Goal: Use online tool/utility: Utilize a website feature to perform a specific function

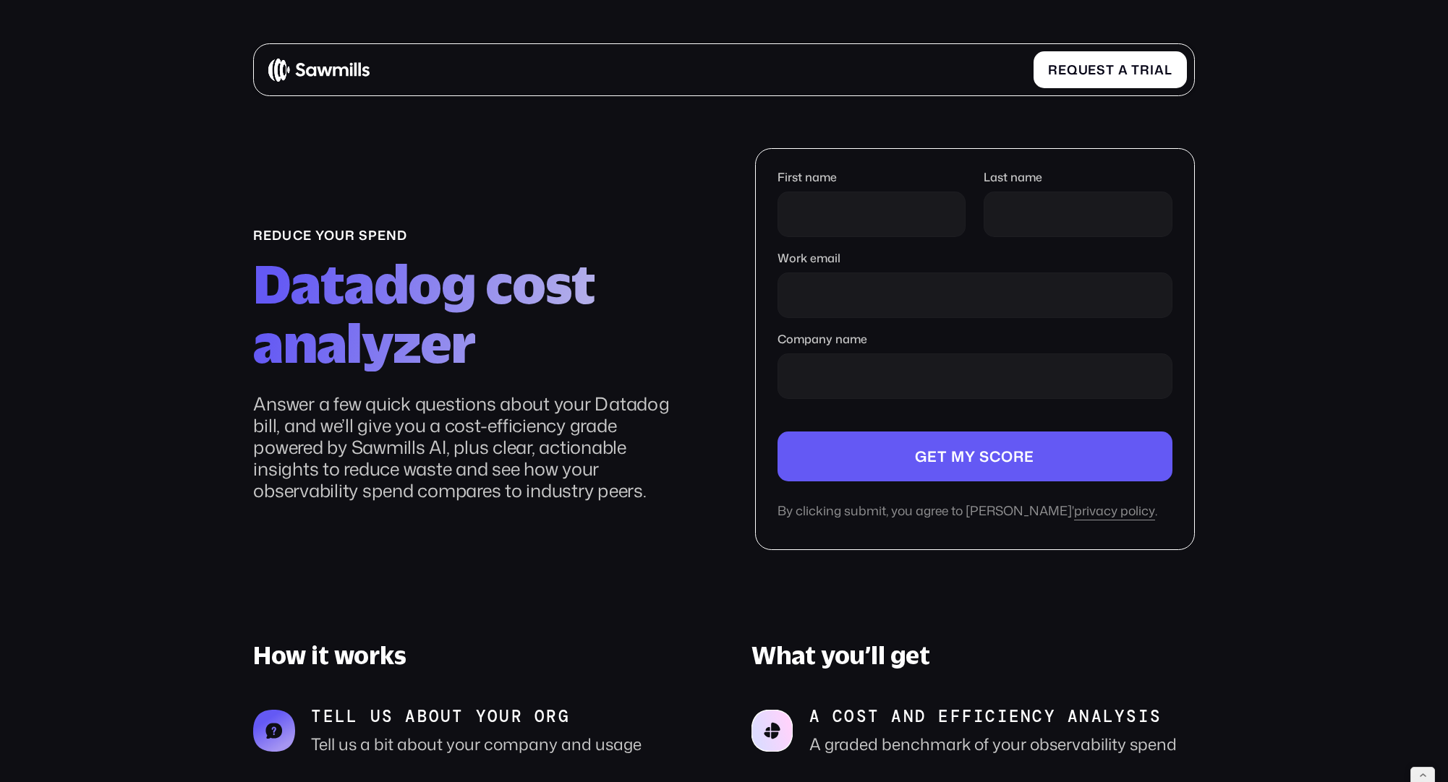
click at [1302, 233] on section "reduce your spend Datadog cost analyzer Answer a few quick questions about your…" at bounding box center [724, 591] width 1448 height 1090
click at [806, 205] on input "First name" at bounding box center [871, 215] width 189 height 46
type input "*******"
type input "******"
type input "**********"
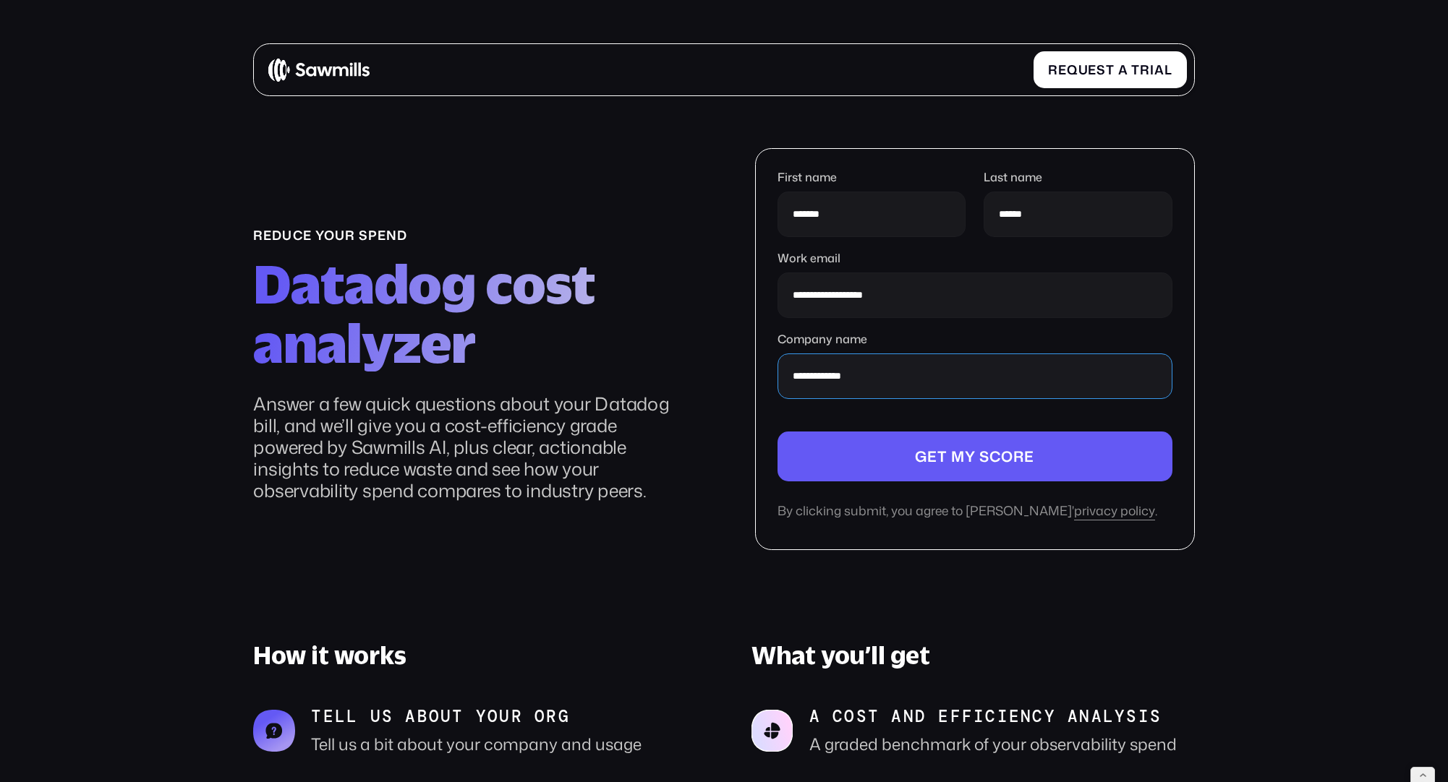
type input "**********"
click at [957, 421] on form "**********" at bounding box center [974, 346] width 395 height 350
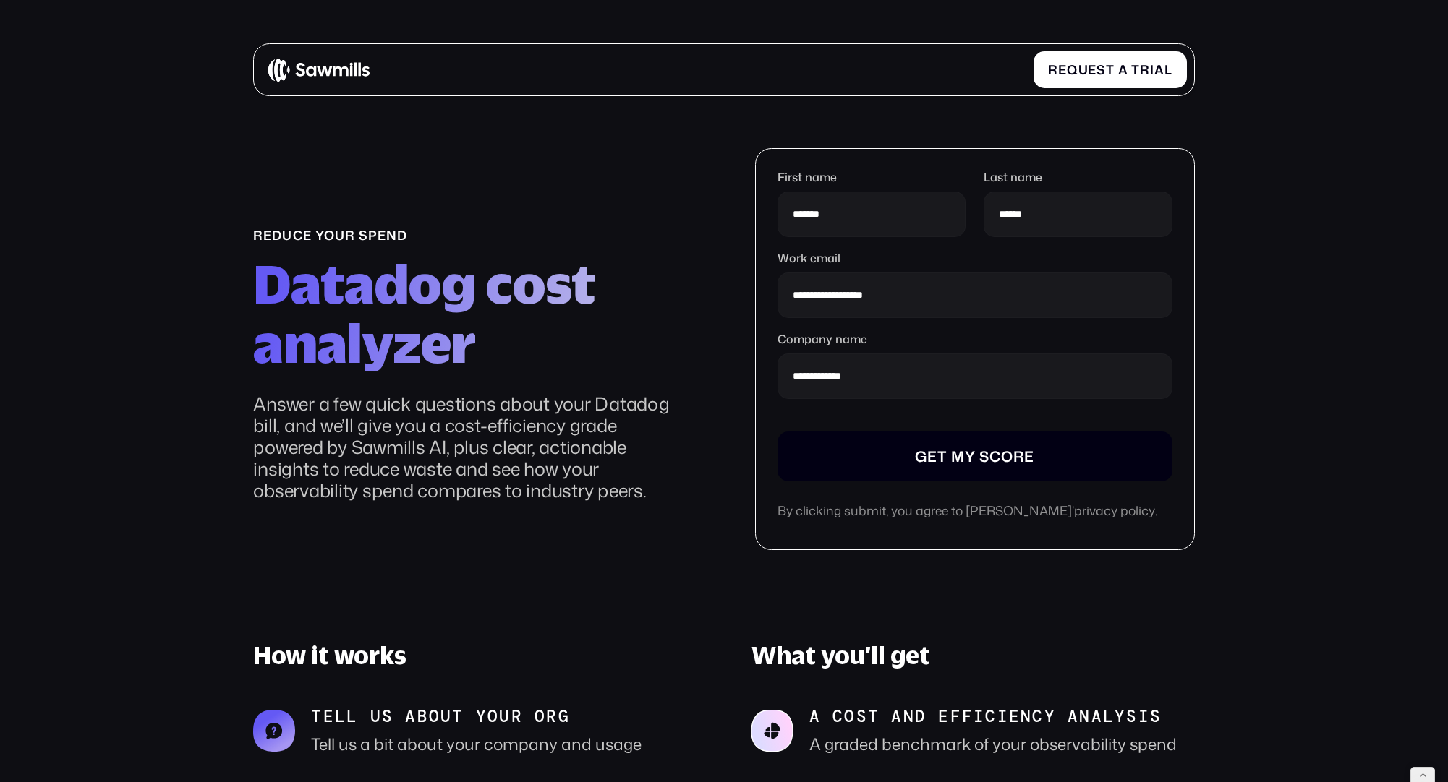
click at [963, 443] on input "Company name" at bounding box center [974, 457] width 395 height 50
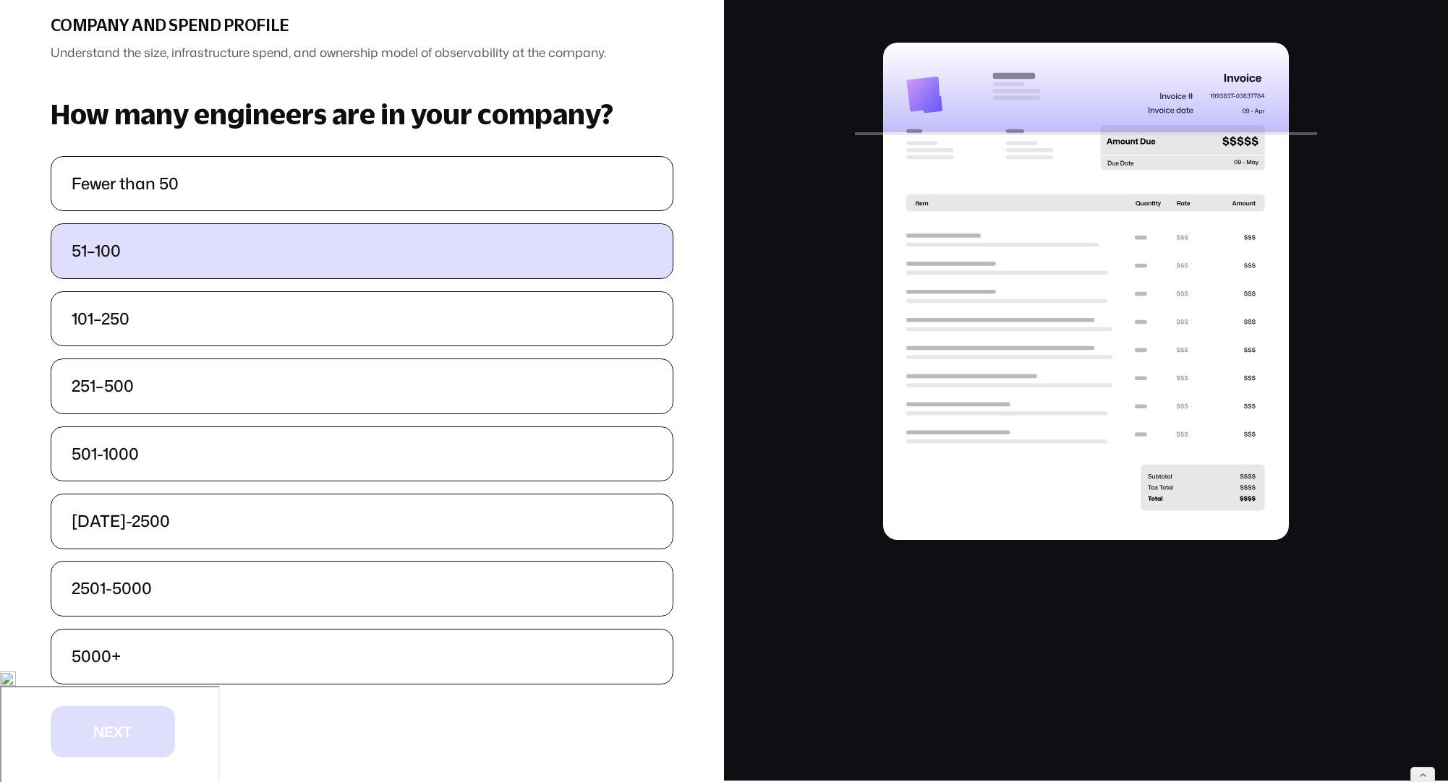
scroll to position [116, 0]
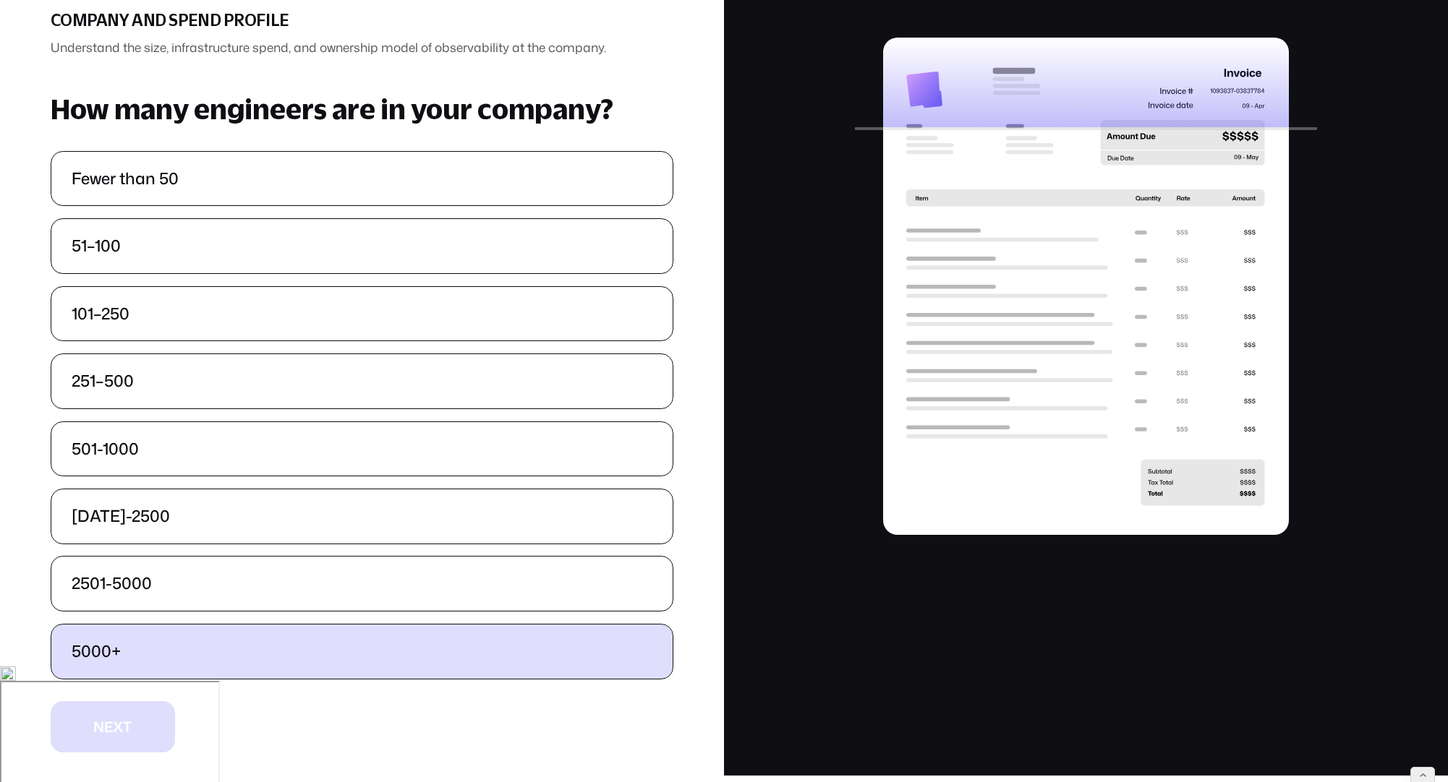
click at [407, 662] on label "5000+" at bounding box center [361, 652] width 621 height 54
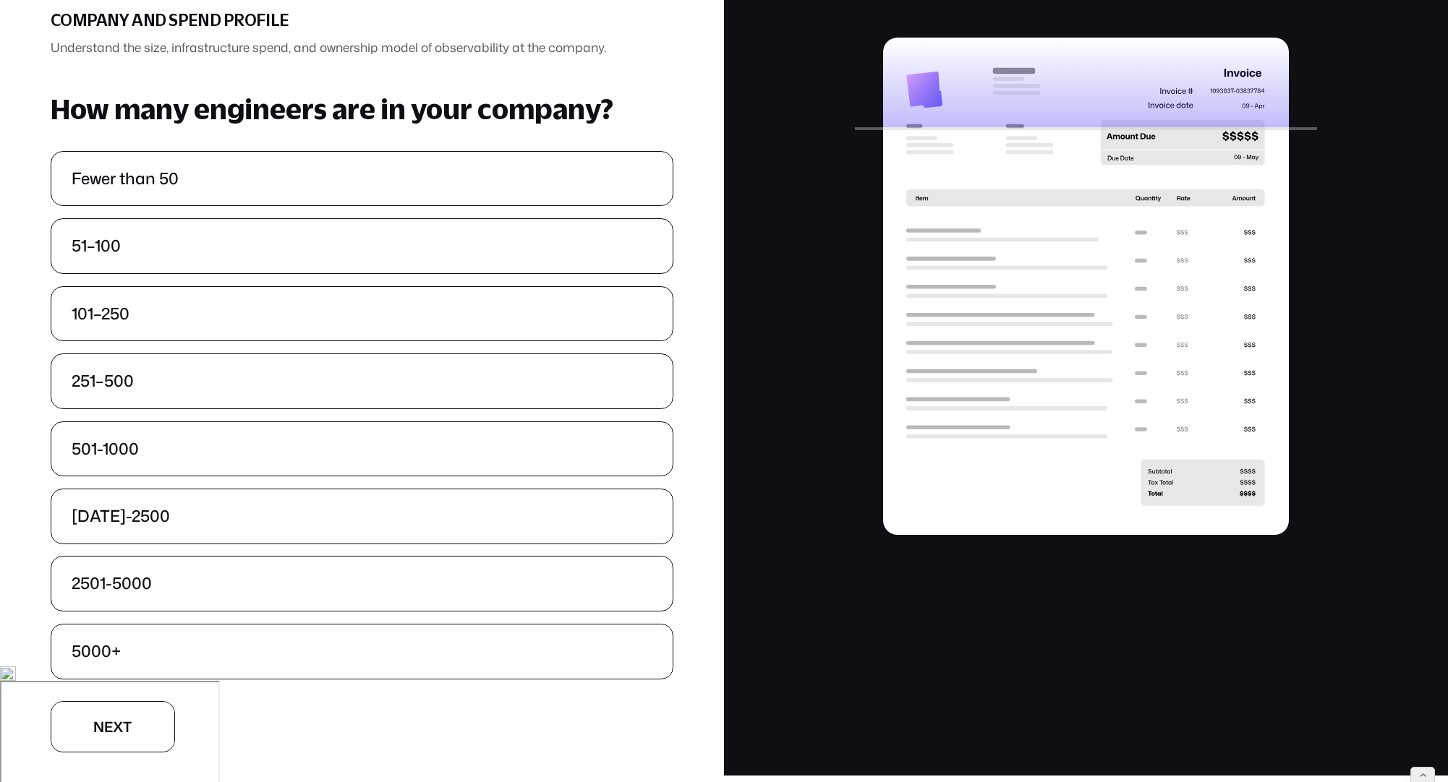
click at [172, 709] on button "N N e e x x t t" at bounding box center [113, 726] width 124 height 51
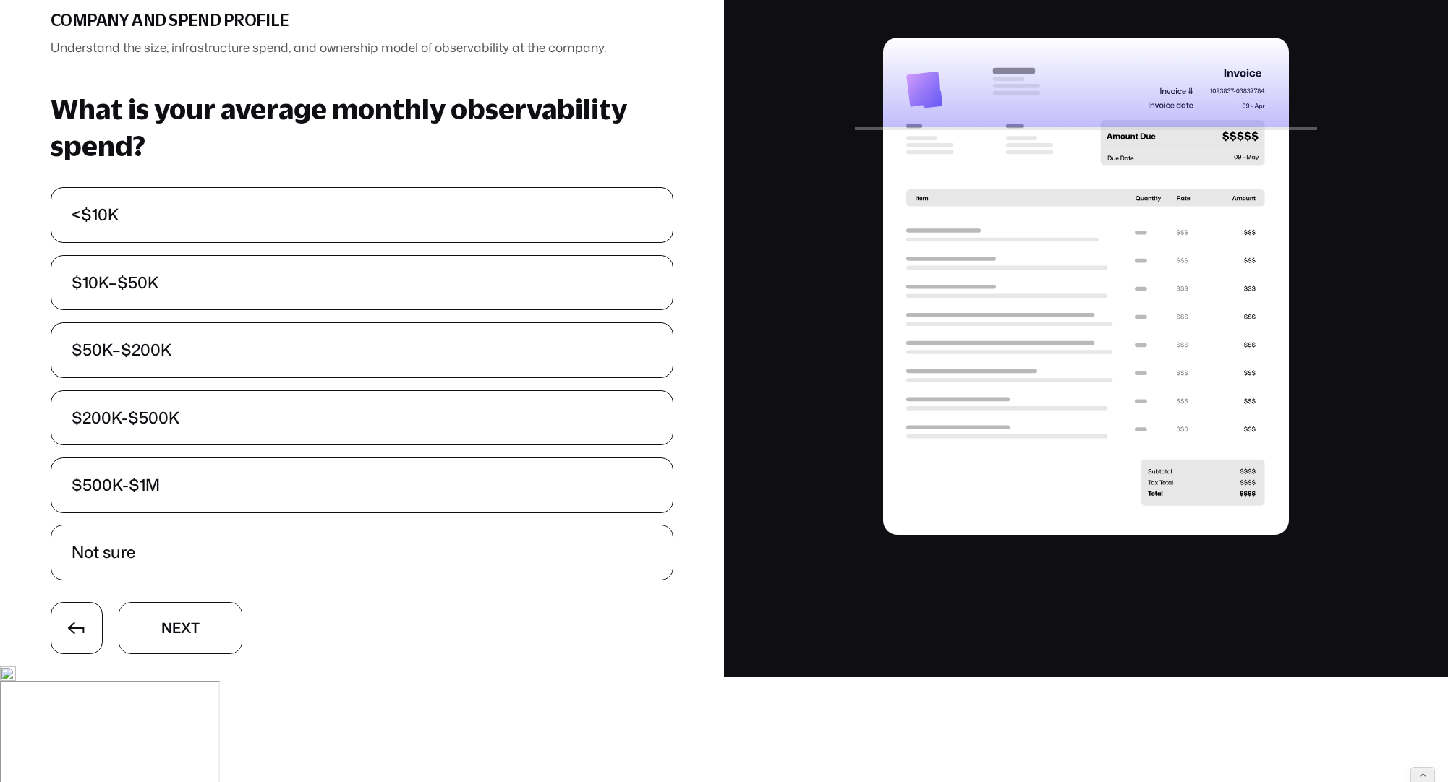
scroll to position [16, 0]
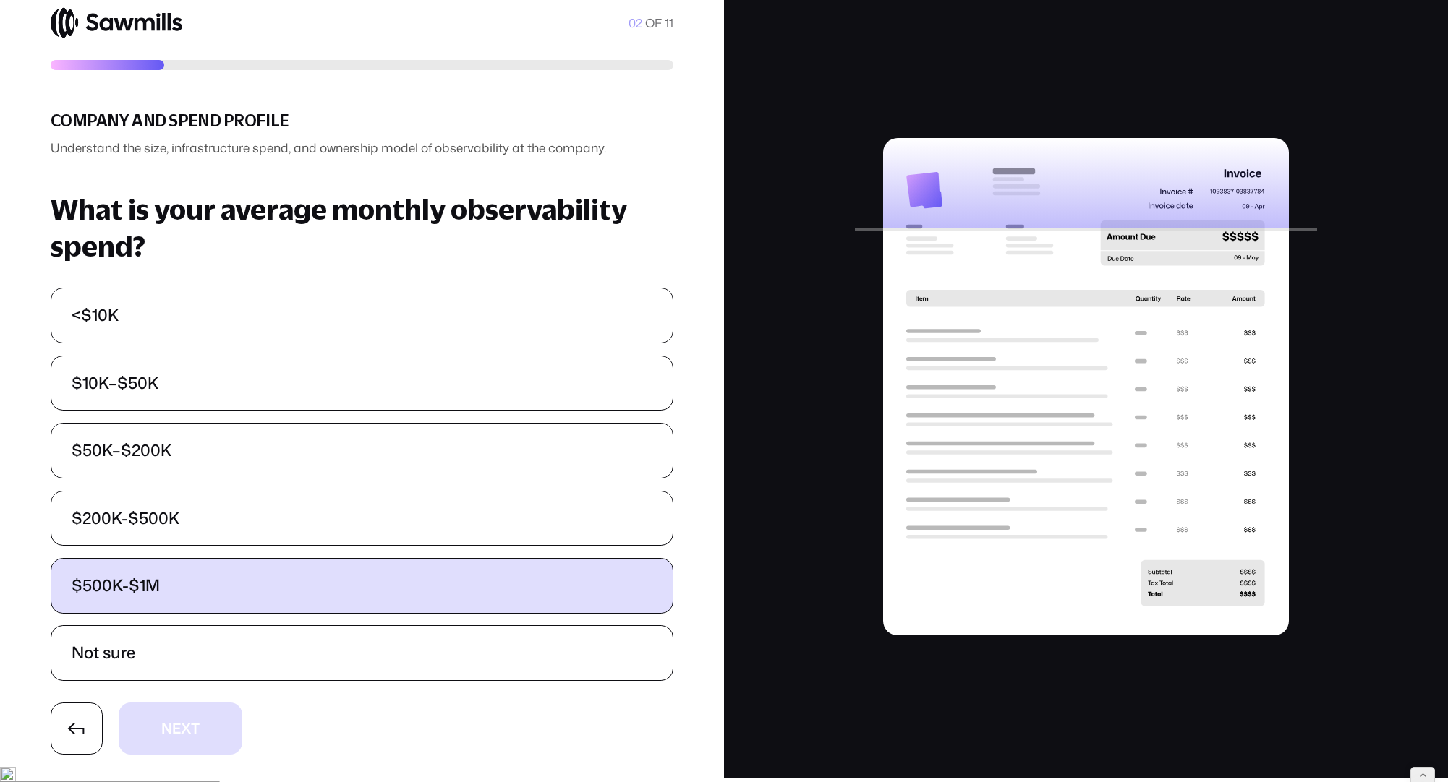
click at [219, 584] on label "$500K-$1M" at bounding box center [361, 586] width 621 height 54
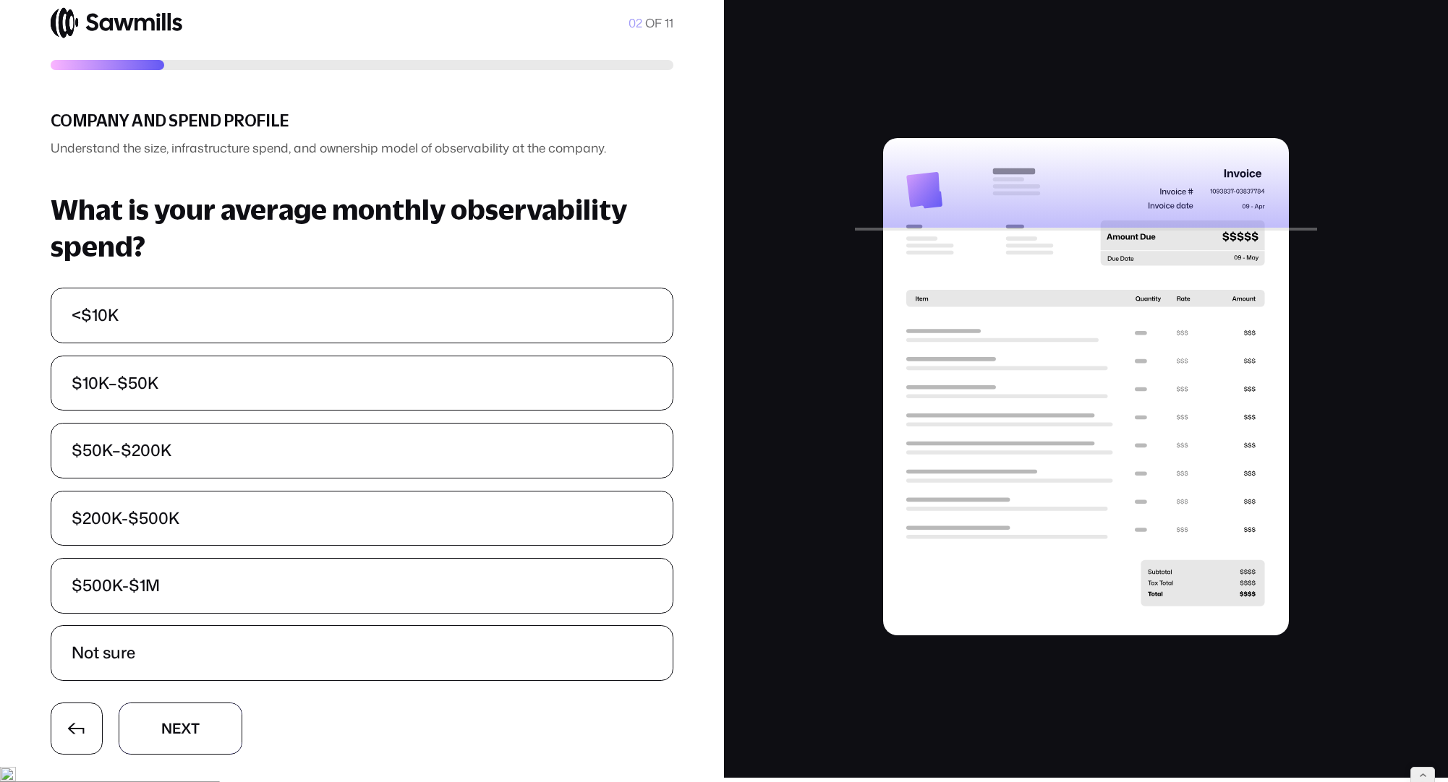
click at [158, 709] on button "N N e e x x t t" at bounding box center [181, 728] width 124 height 51
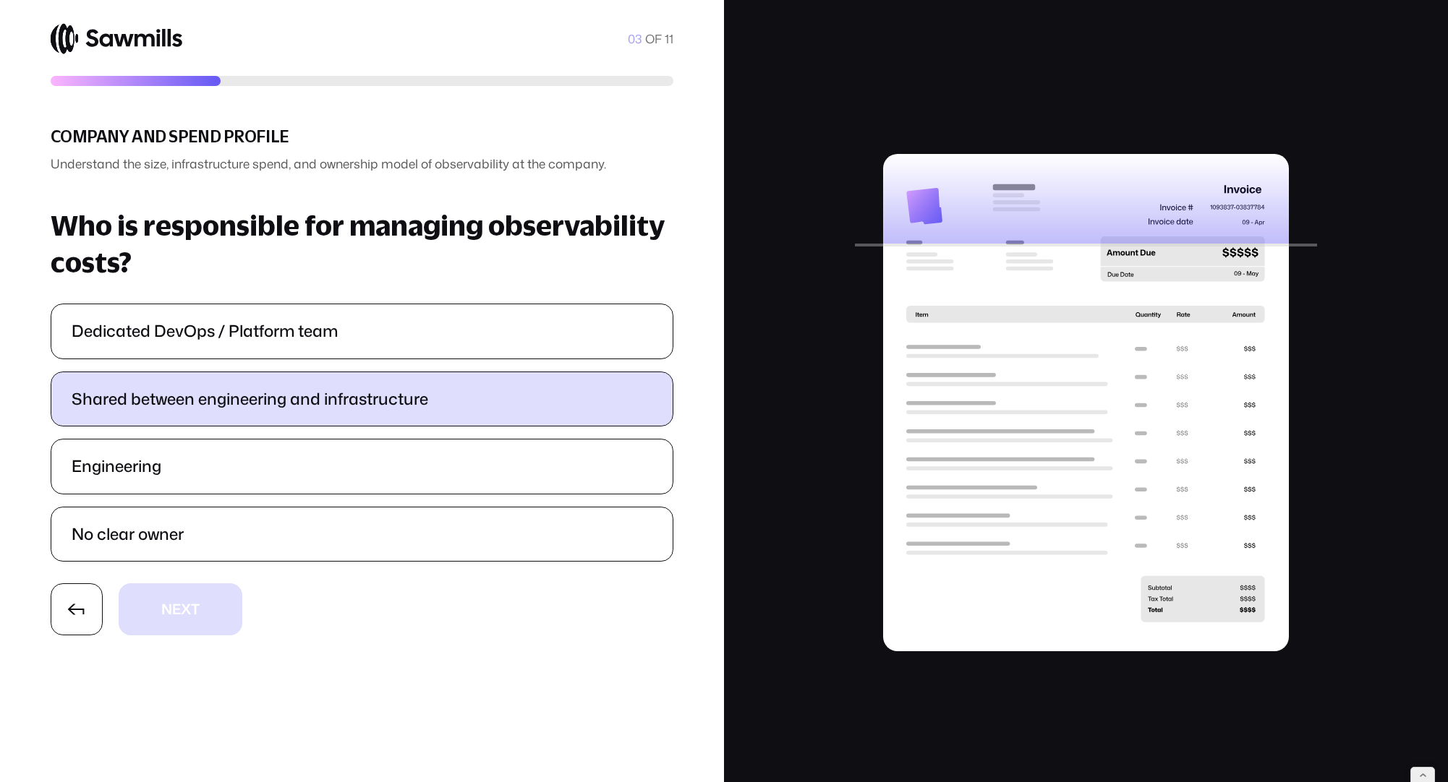
click at [200, 396] on label "Shared between engineering and infrastructure" at bounding box center [361, 399] width 621 height 54
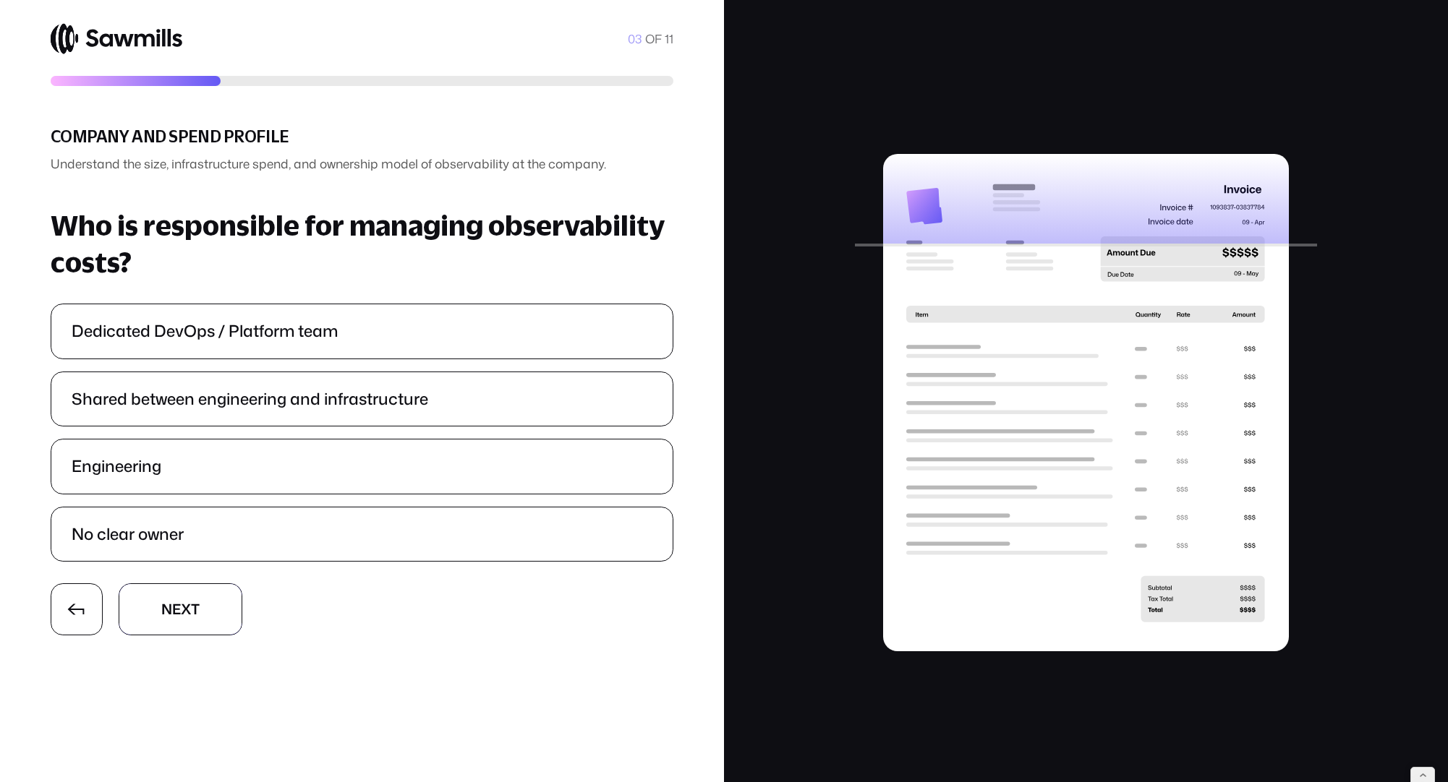
click at [213, 607] on button "N N e e x x t t" at bounding box center [181, 609] width 124 height 51
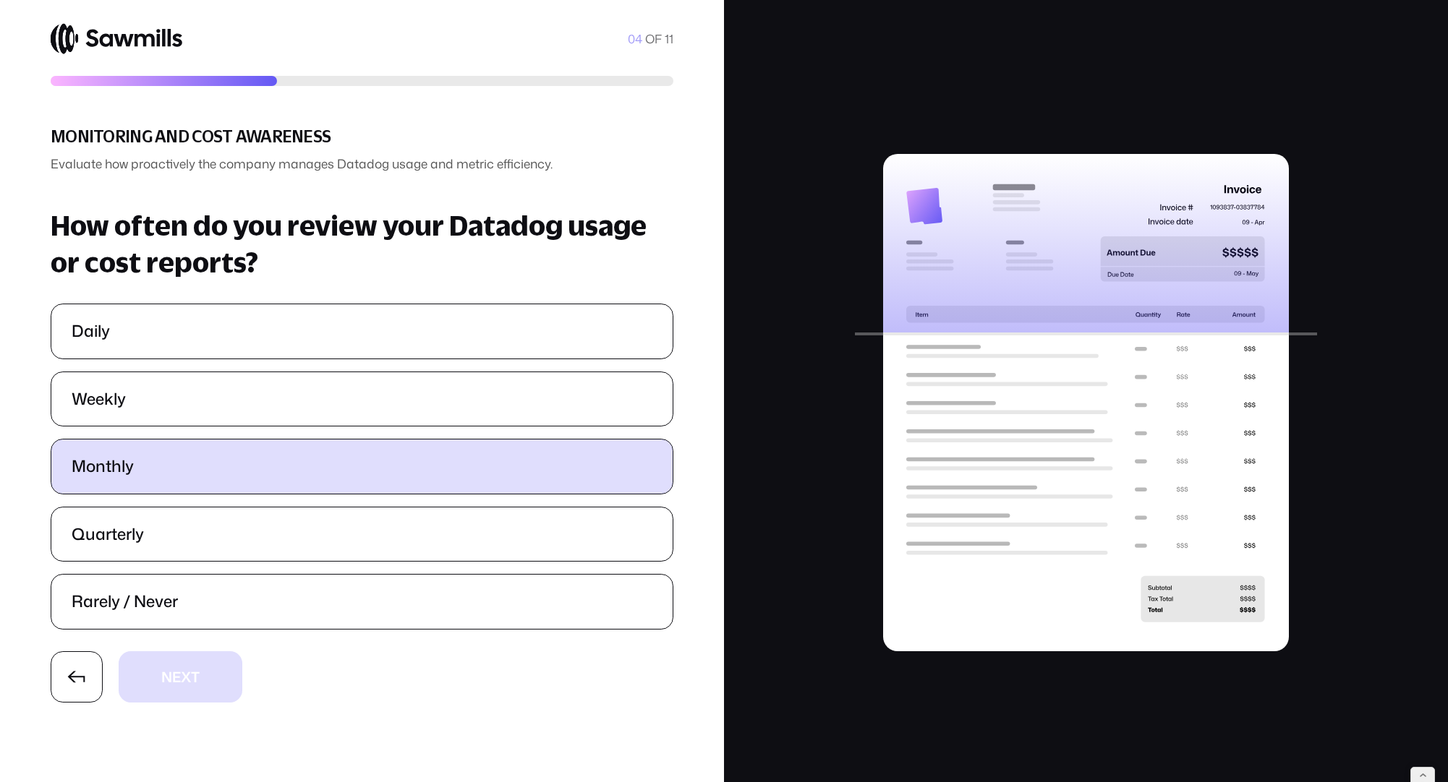
click at [226, 485] on label "Monthly" at bounding box center [361, 467] width 621 height 54
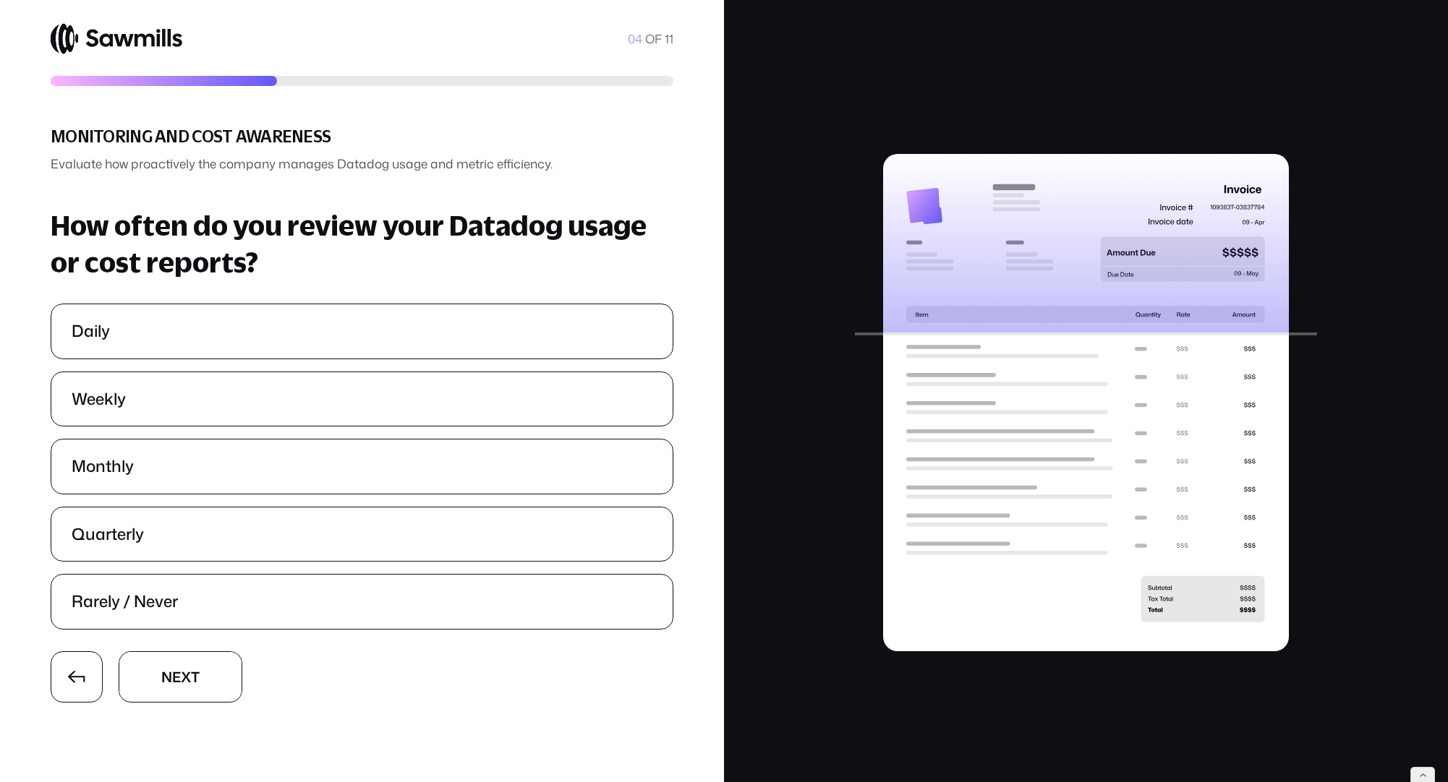
click at [205, 683] on button "N N e e x x t t" at bounding box center [181, 676] width 124 height 51
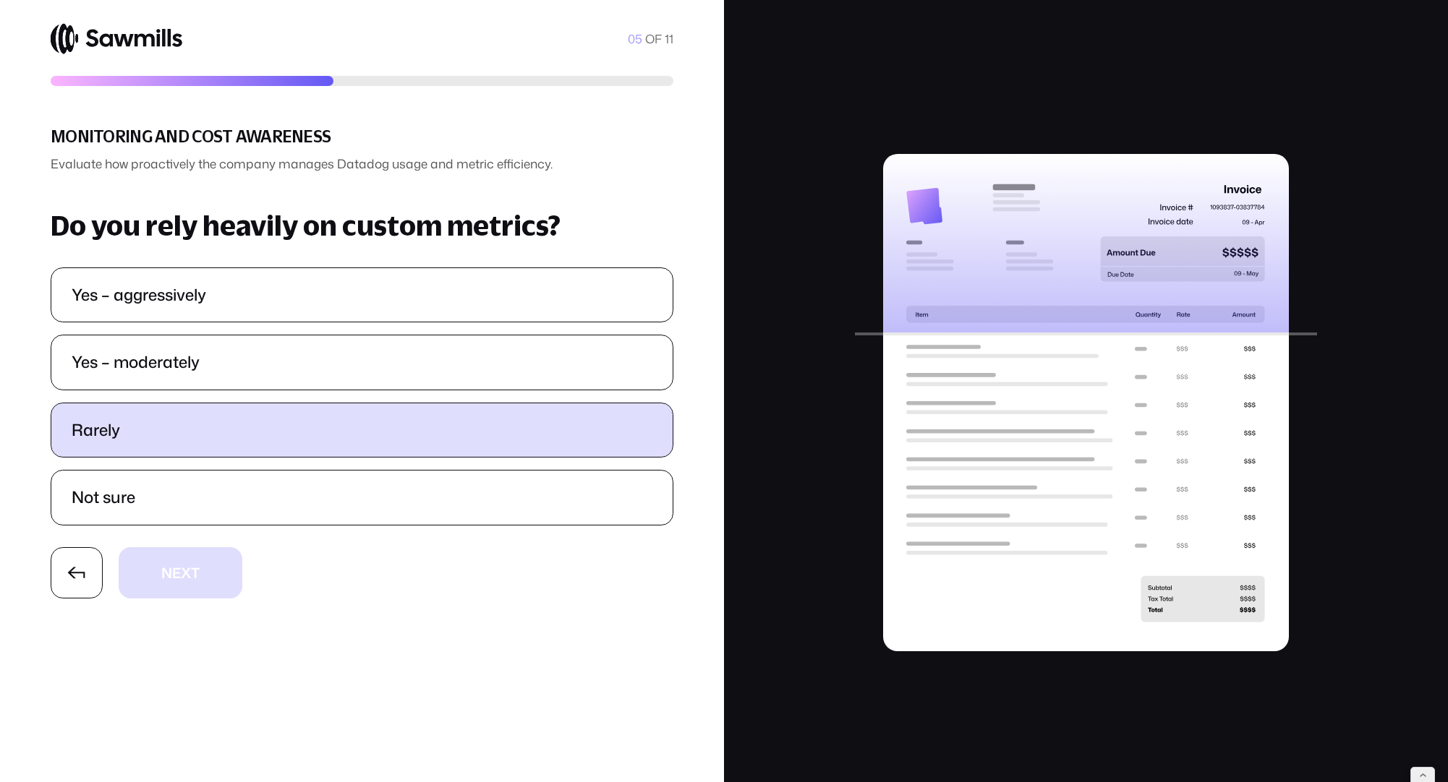
click at [229, 448] on label "Rarely" at bounding box center [361, 430] width 621 height 54
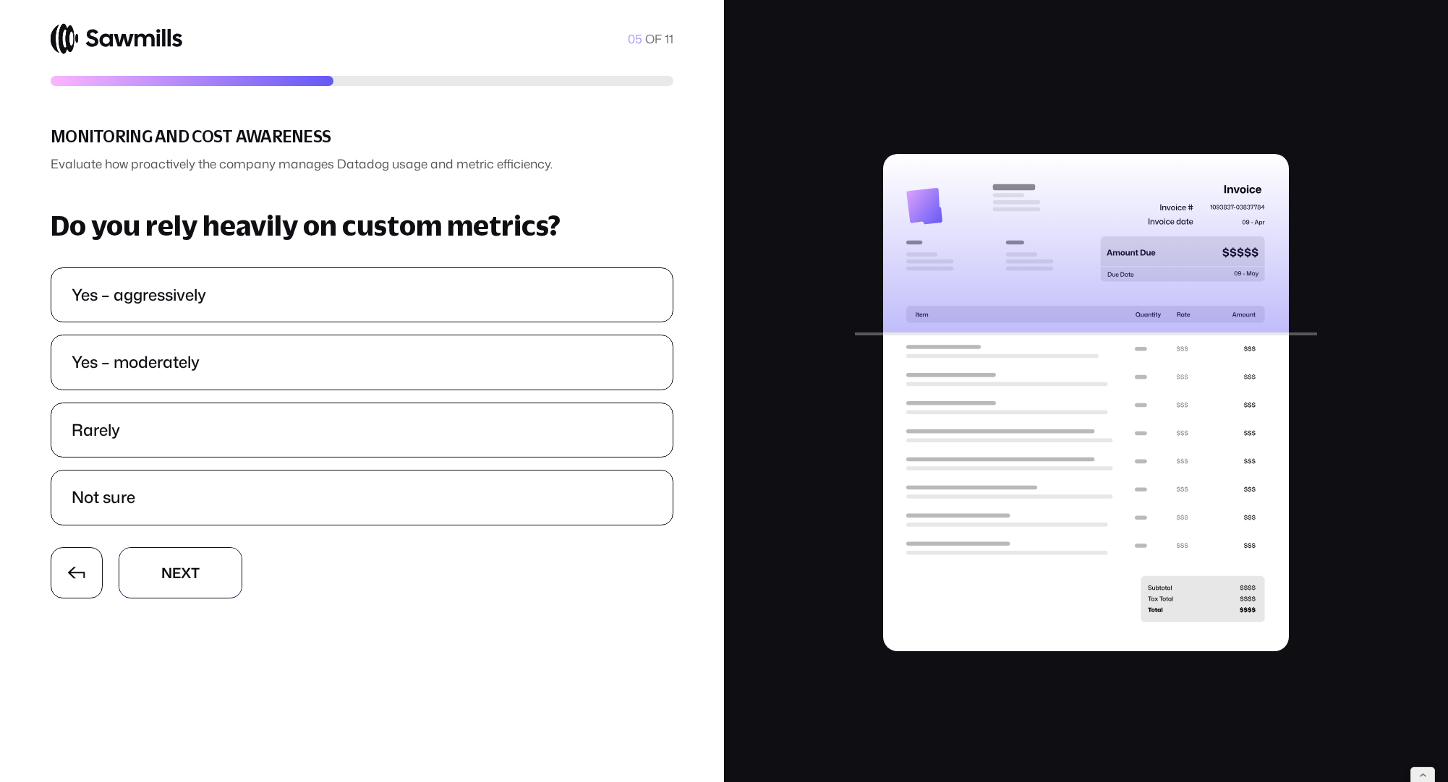
click at [231, 565] on button "N N e e x x t t" at bounding box center [181, 572] width 124 height 51
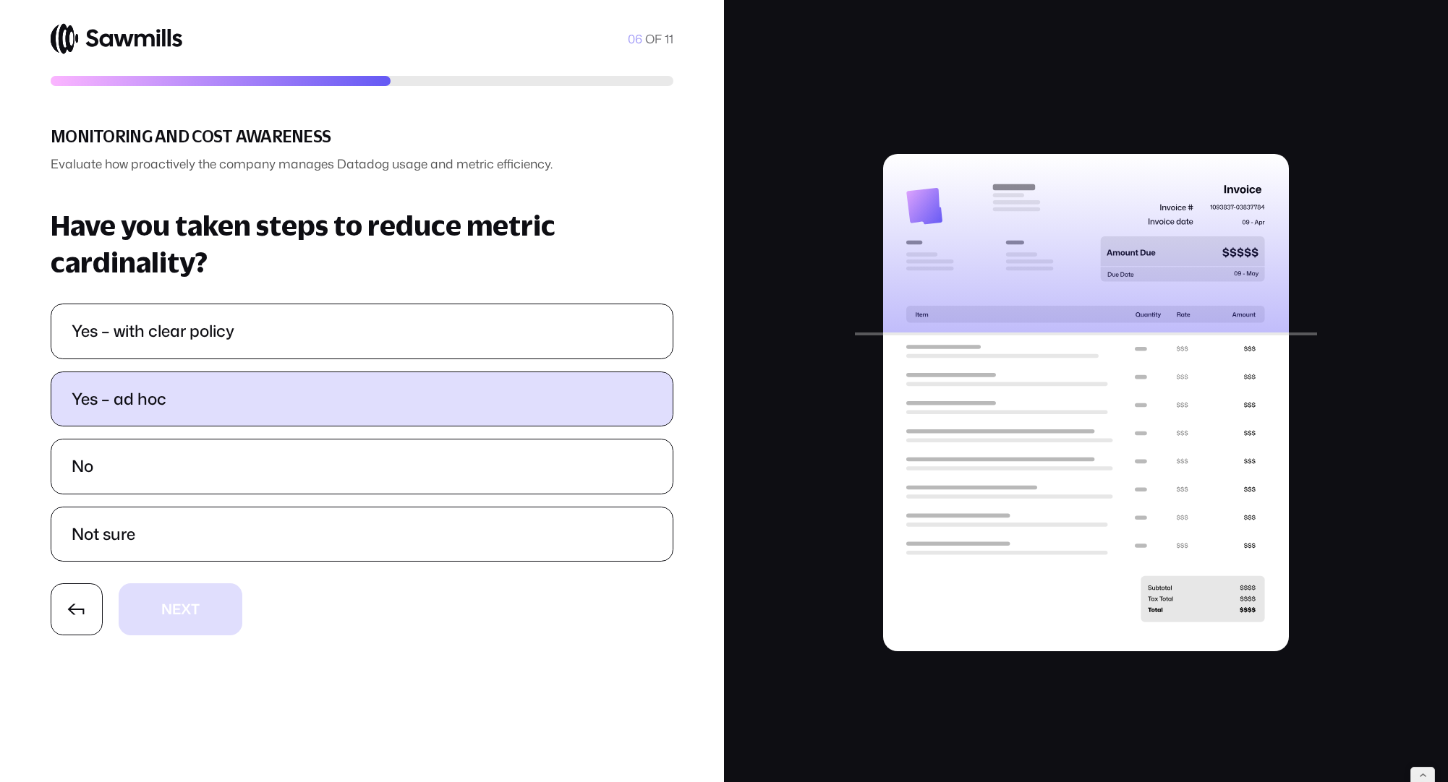
drag, startPoint x: 244, startPoint y: 377, endPoint x: 243, endPoint y: 393, distance: 16.7
click at [244, 379] on label "Yes – ad hoc" at bounding box center [361, 399] width 621 height 54
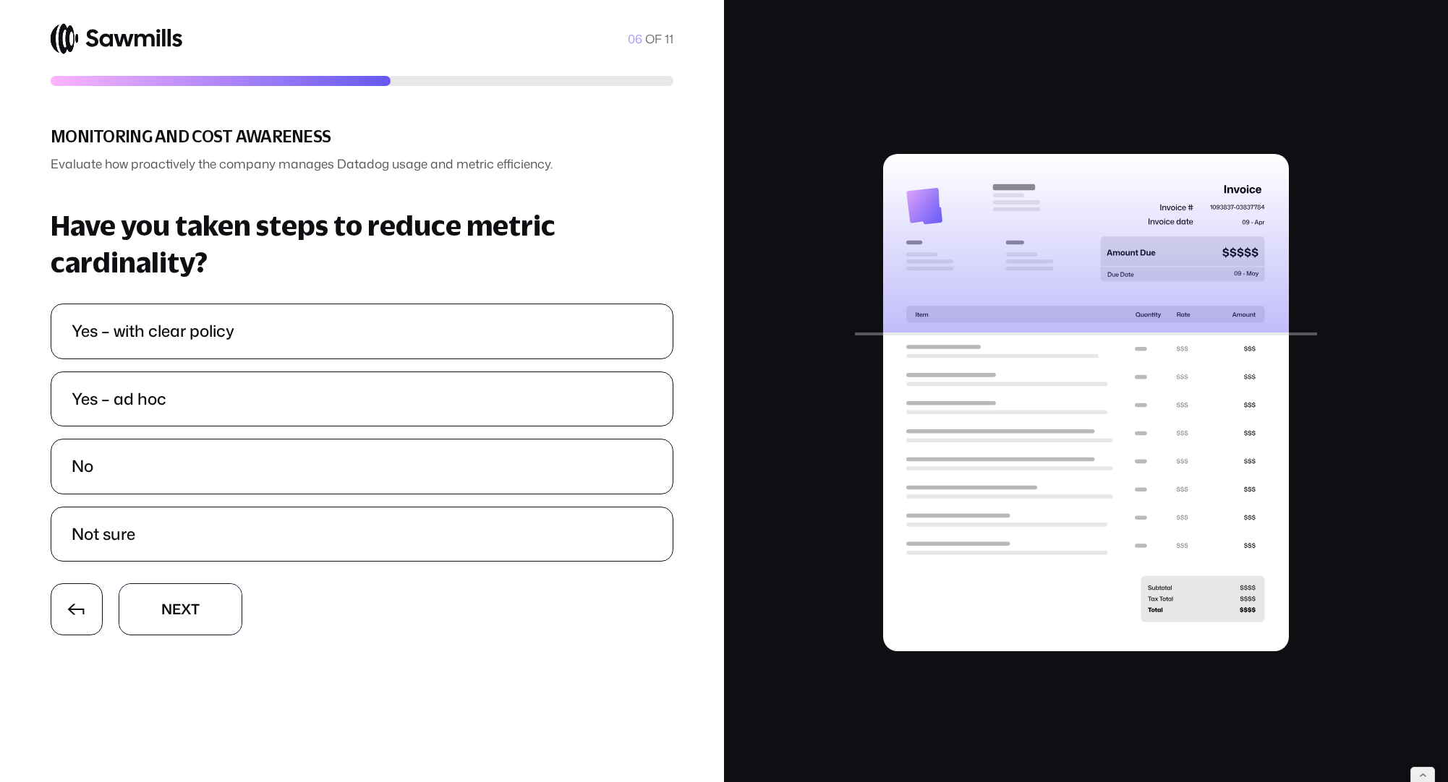
click at [215, 608] on button "N N e e x x t t" at bounding box center [181, 609] width 124 height 51
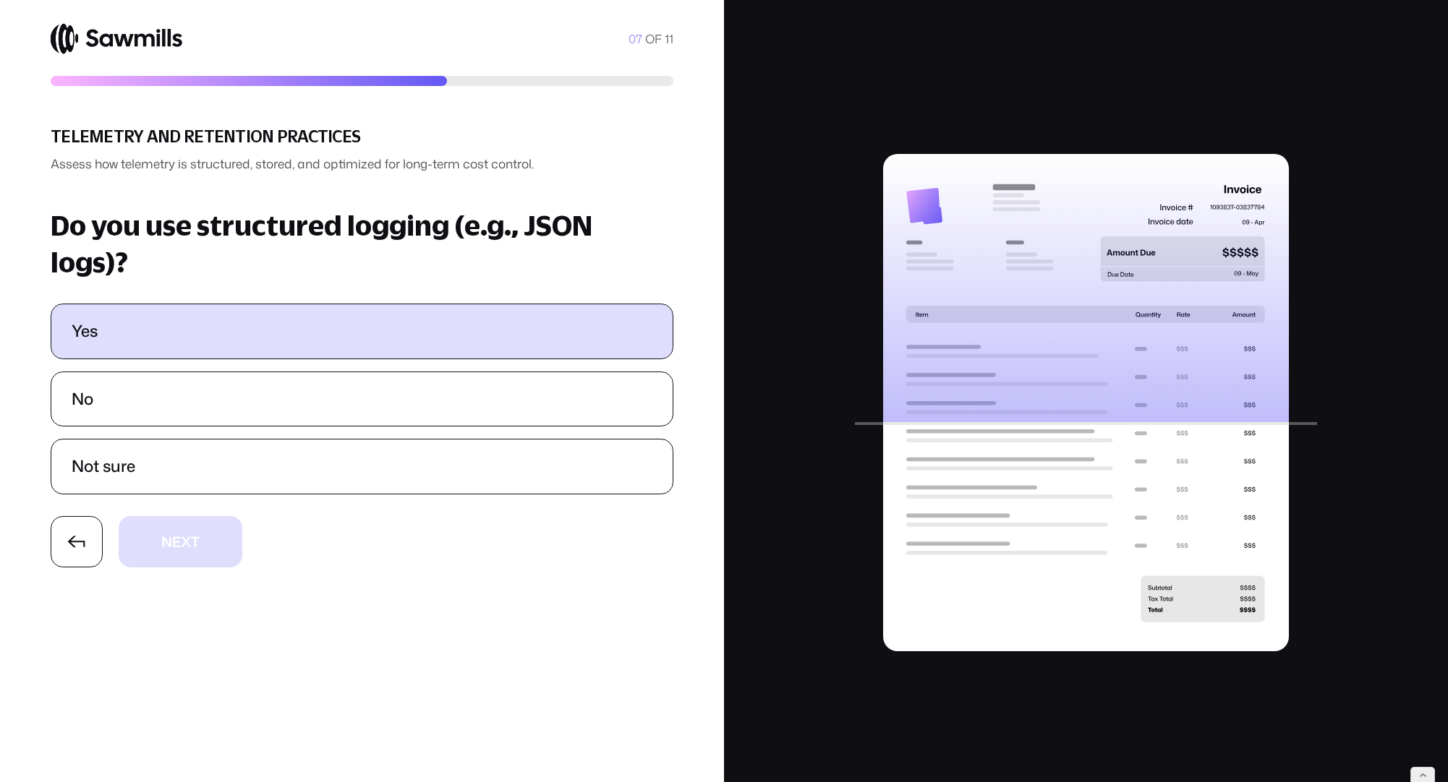
click at [252, 323] on label "Yes" at bounding box center [361, 331] width 621 height 54
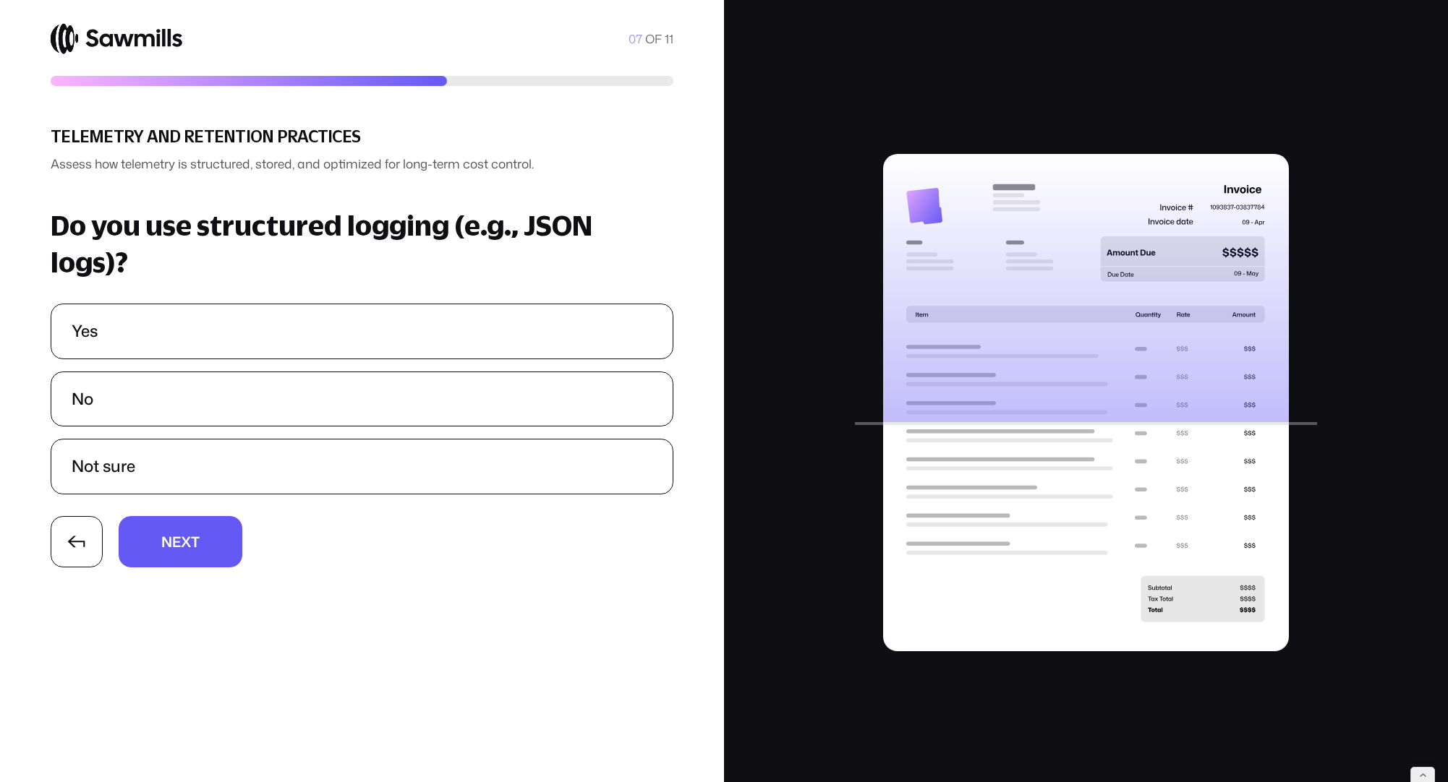
click at [244, 524] on div "N N e e x x t t" at bounding box center [362, 541] width 623 height 51
click at [225, 528] on button "N N e e x x t t" at bounding box center [181, 541] width 124 height 51
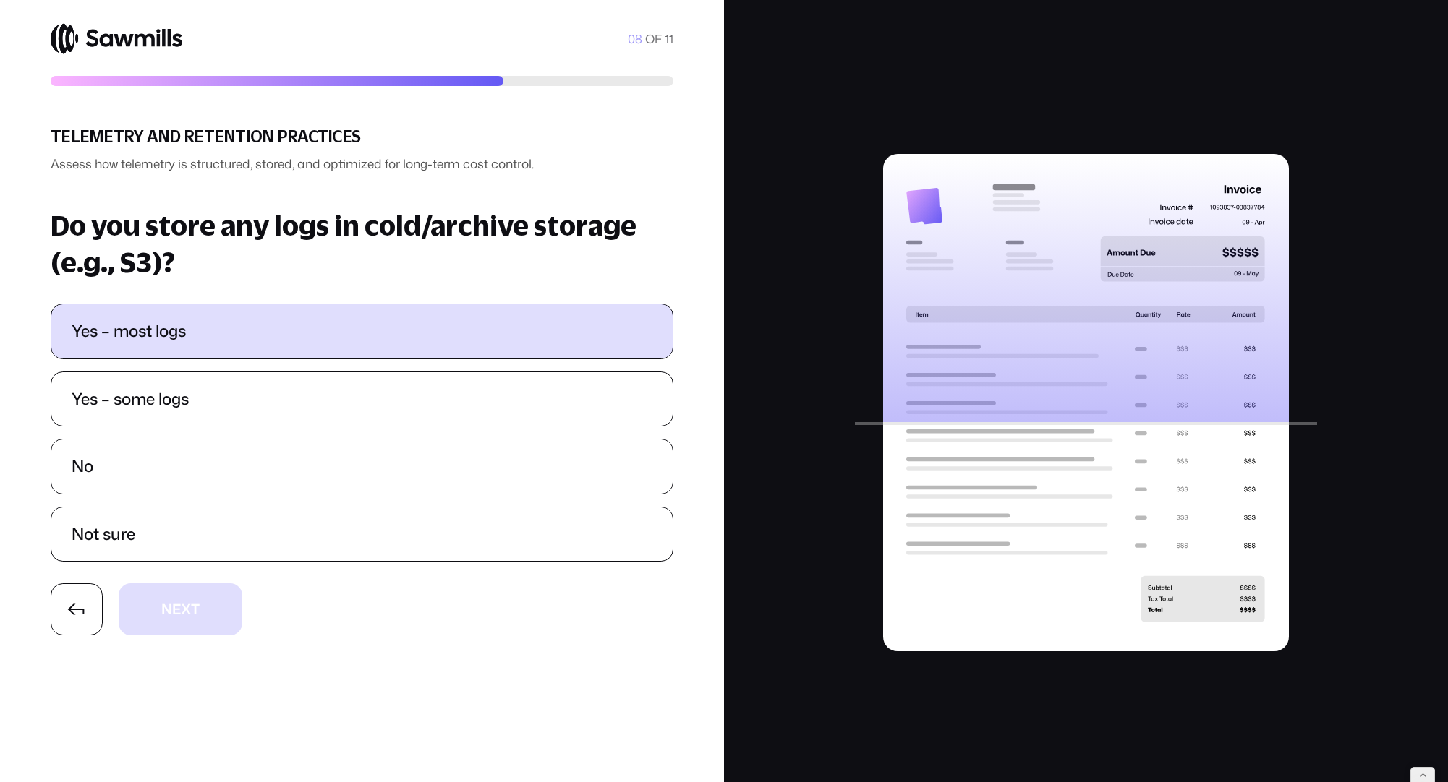
click at [245, 356] on label "Yes – most logs" at bounding box center [361, 331] width 621 height 54
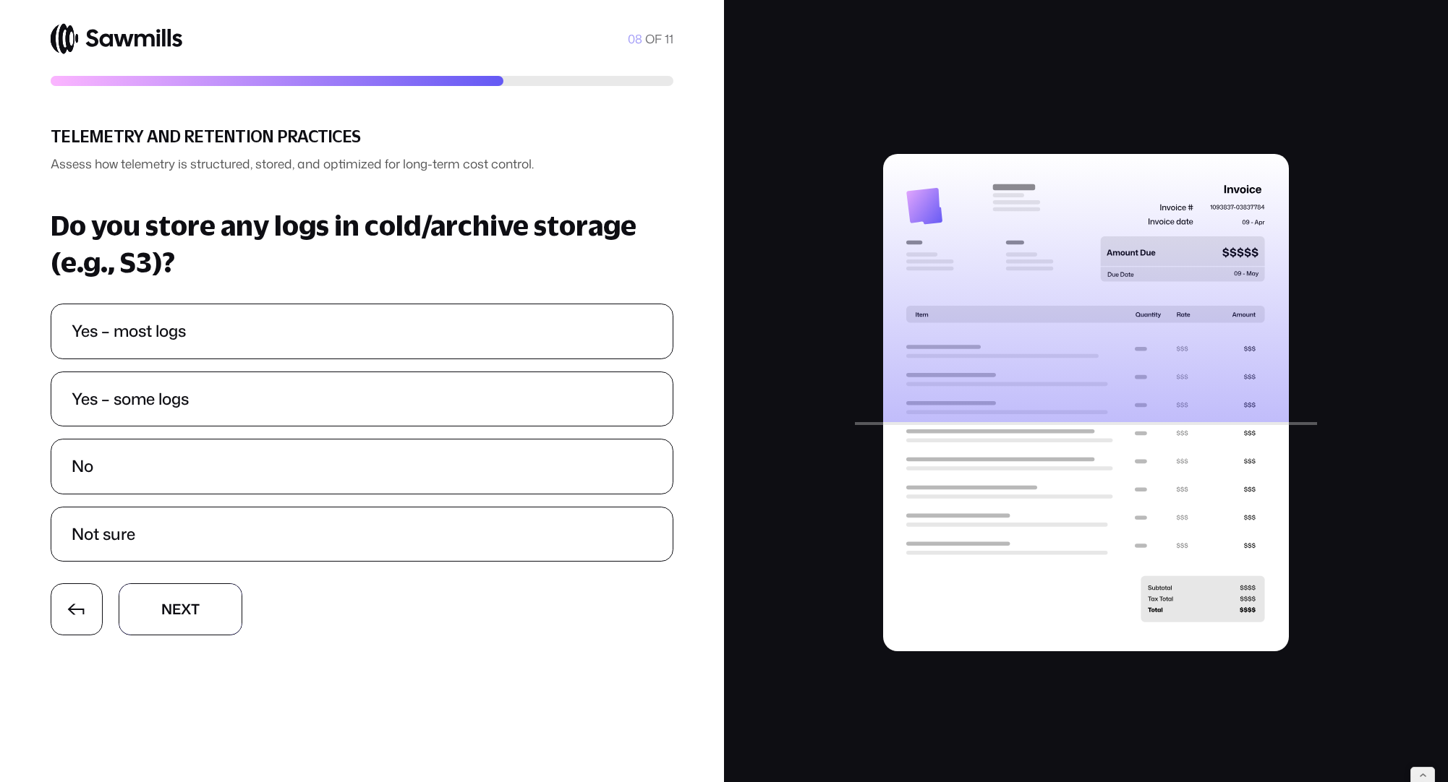
click at [219, 602] on button "N N e e x x t t" at bounding box center [181, 609] width 124 height 51
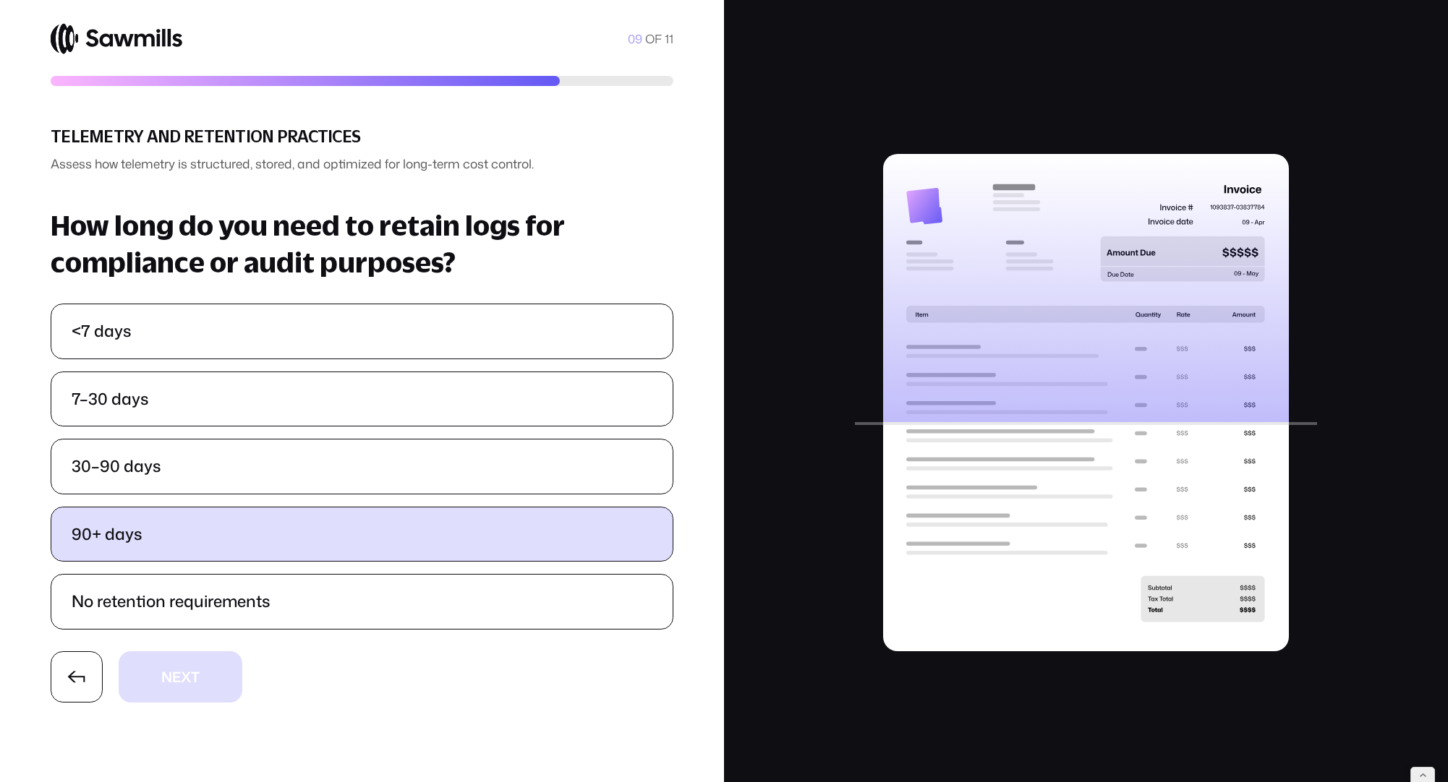
click at [229, 540] on label "90+ days" at bounding box center [361, 535] width 621 height 54
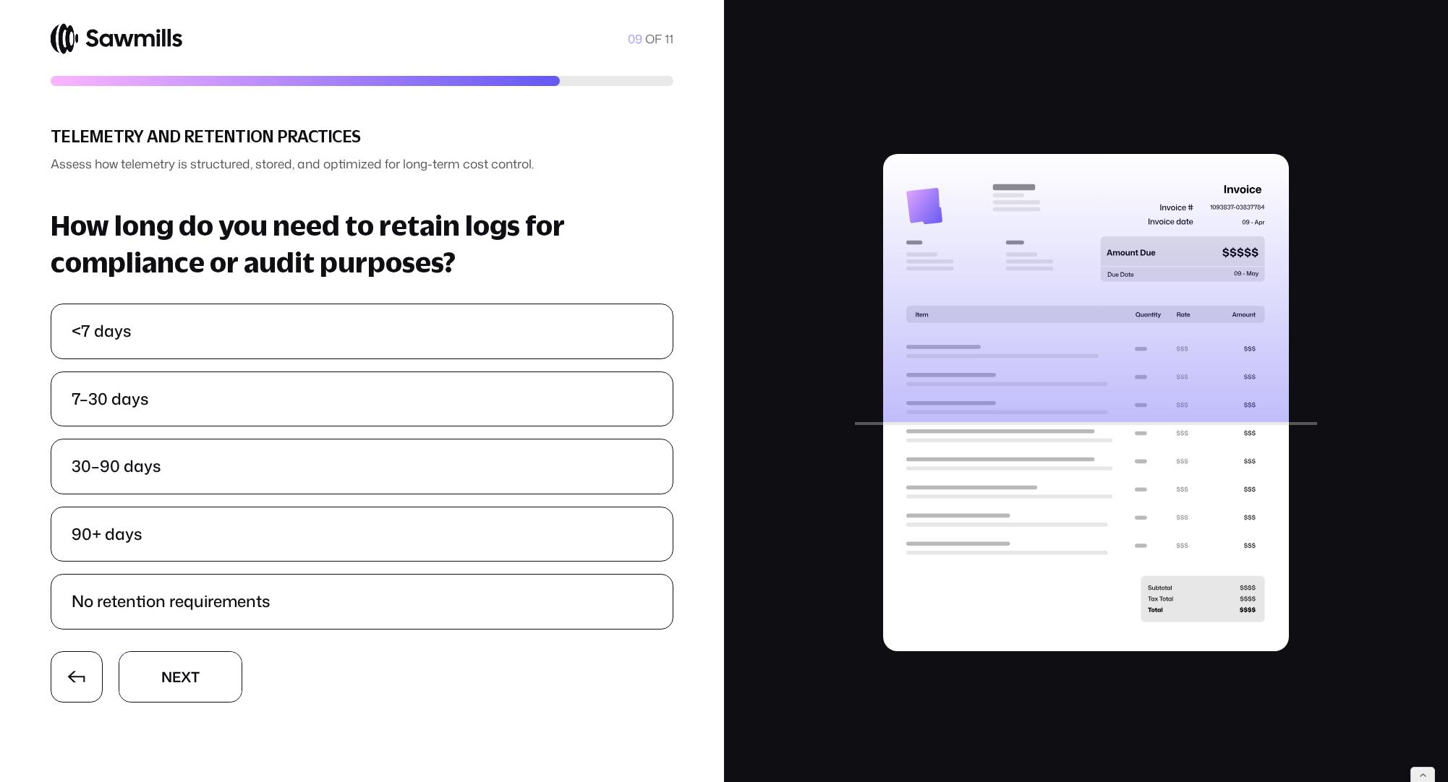
click at [200, 670] on span "t" at bounding box center [195, 663] width 9 height 14
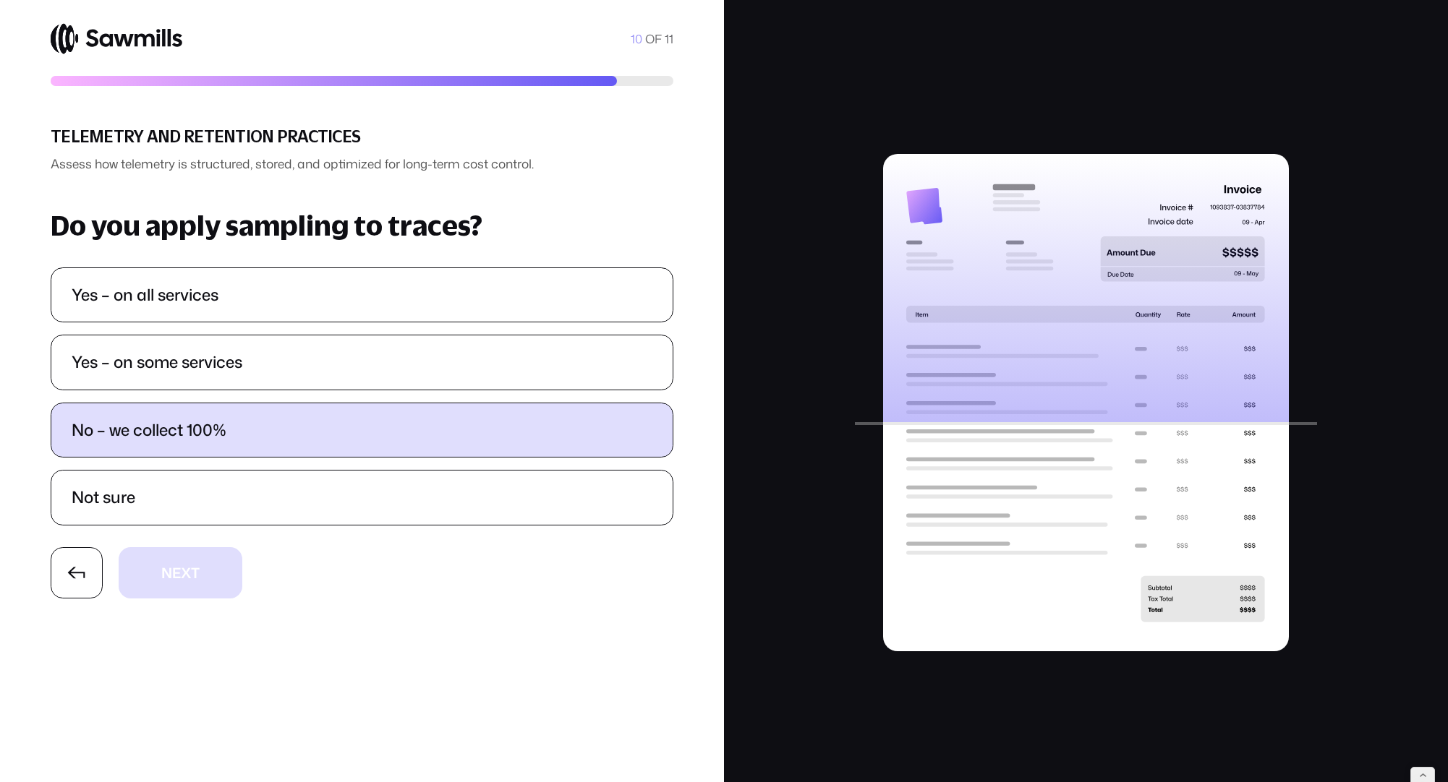
click at [234, 444] on label "No – we collect 100%" at bounding box center [361, 430] width 621 height 54
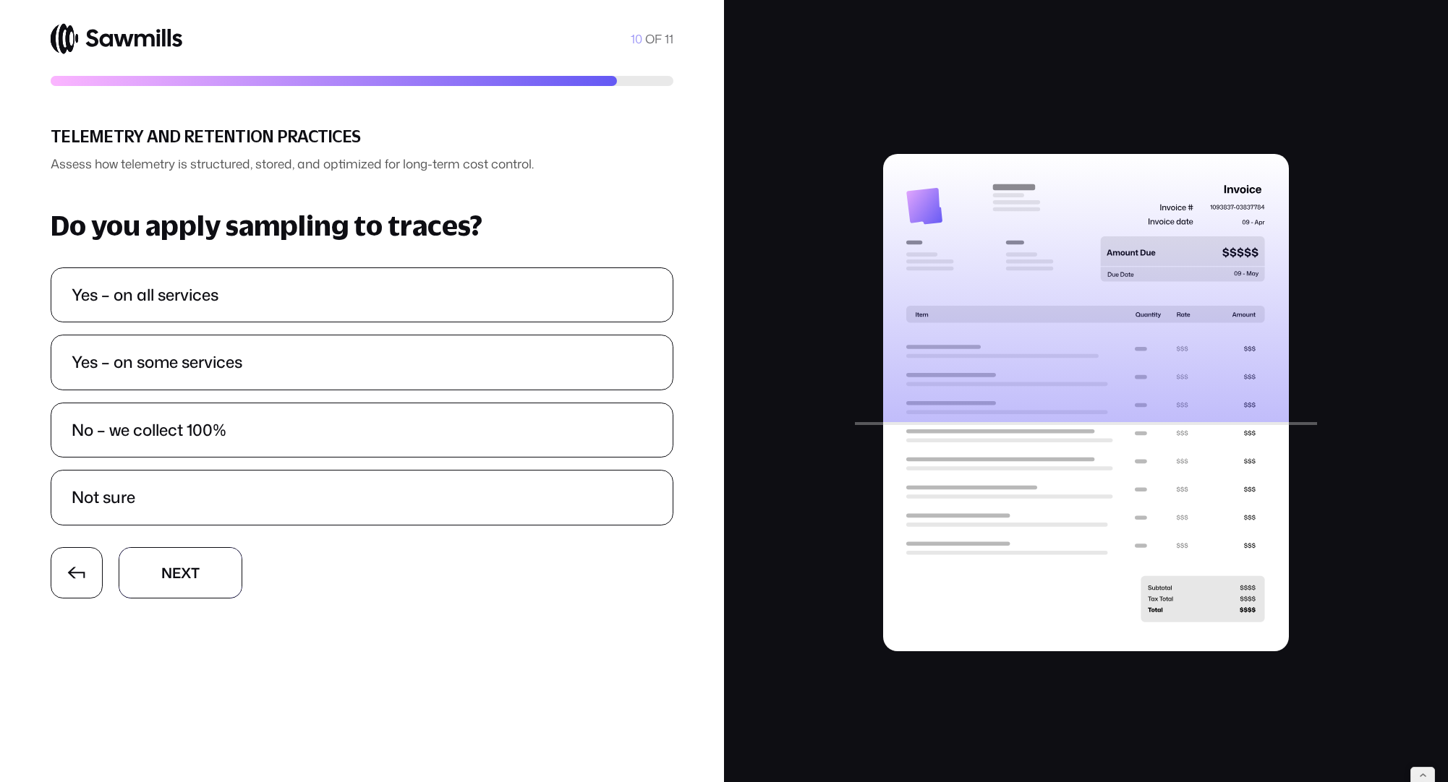
click at [214, 568] on button "N N e e x x t t" at bounding box center [181, 572] width 124 height 51
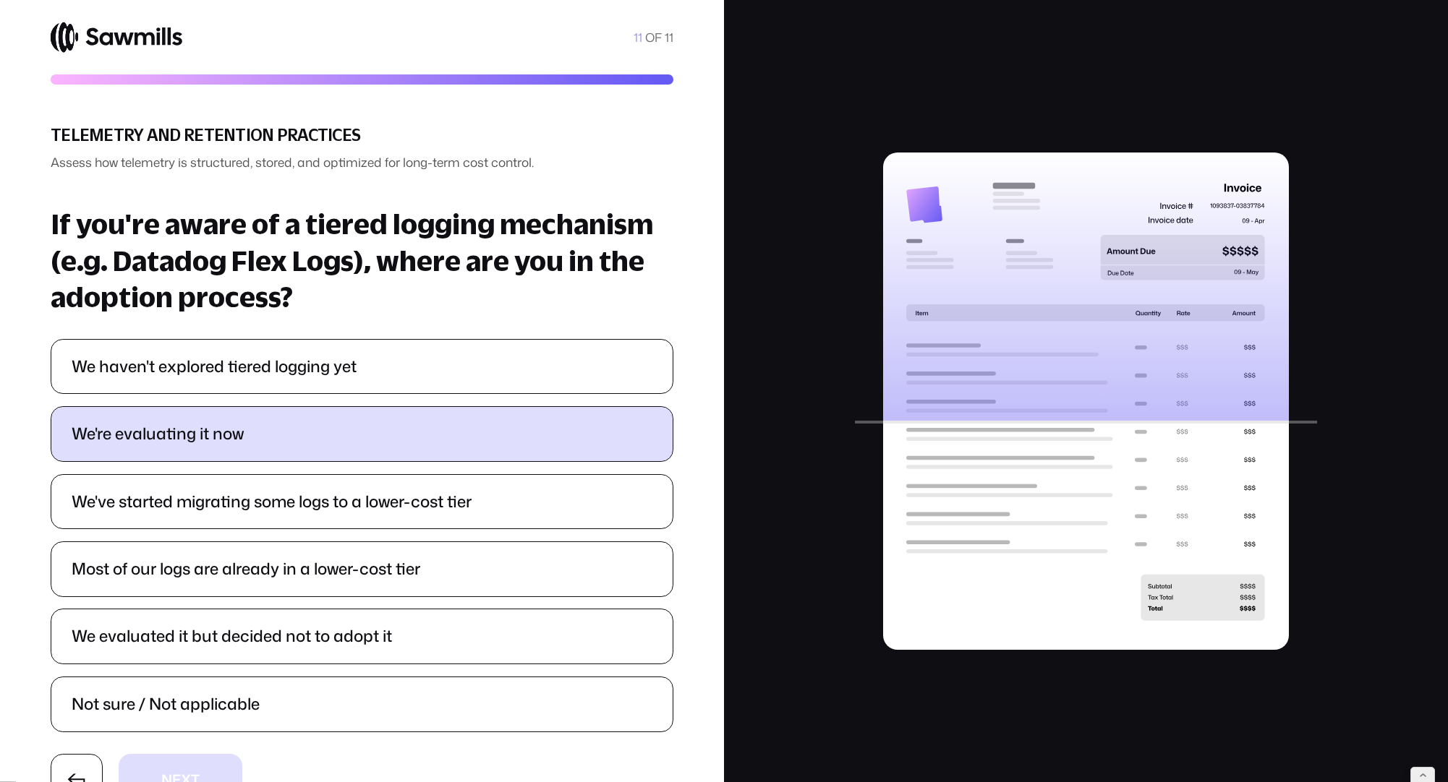
scroll to position [53, 0]
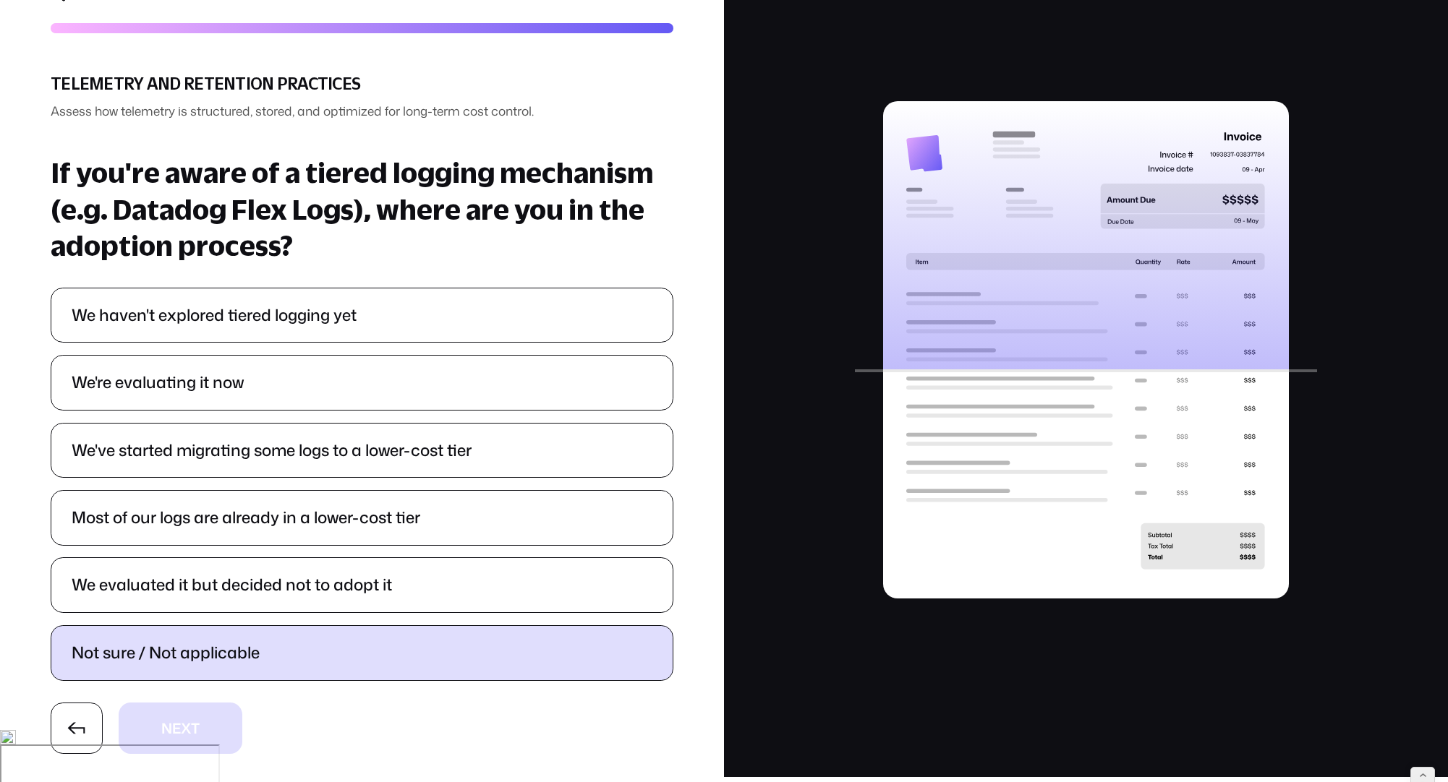
click at [379, 656] on label "Not sure / Not applicable" at bounding box center [361, 653] width 621 height 54
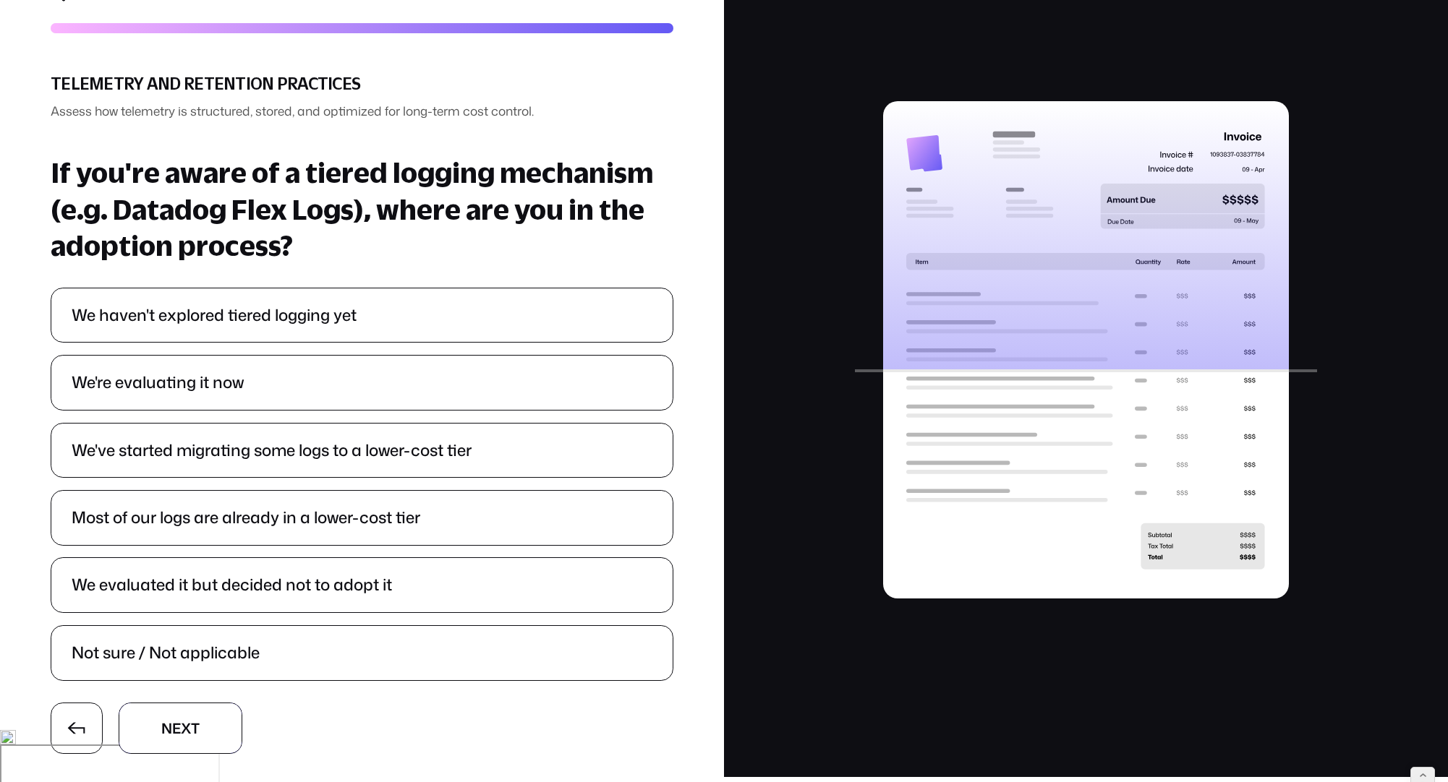
click at [211, 709] on button "N N e e x x t t" at bounding box center [181, 728] width 124 height 51
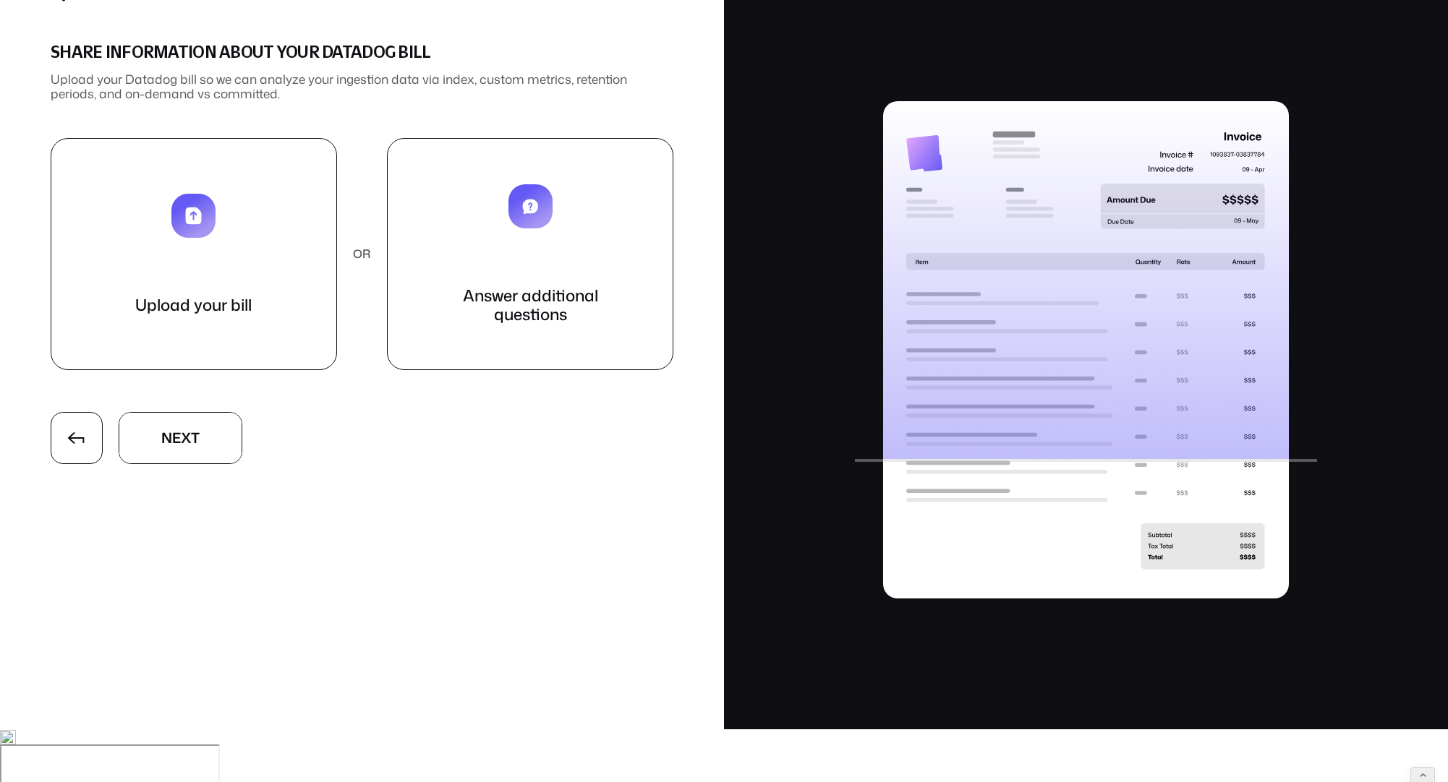
scroll to position [0, 0]
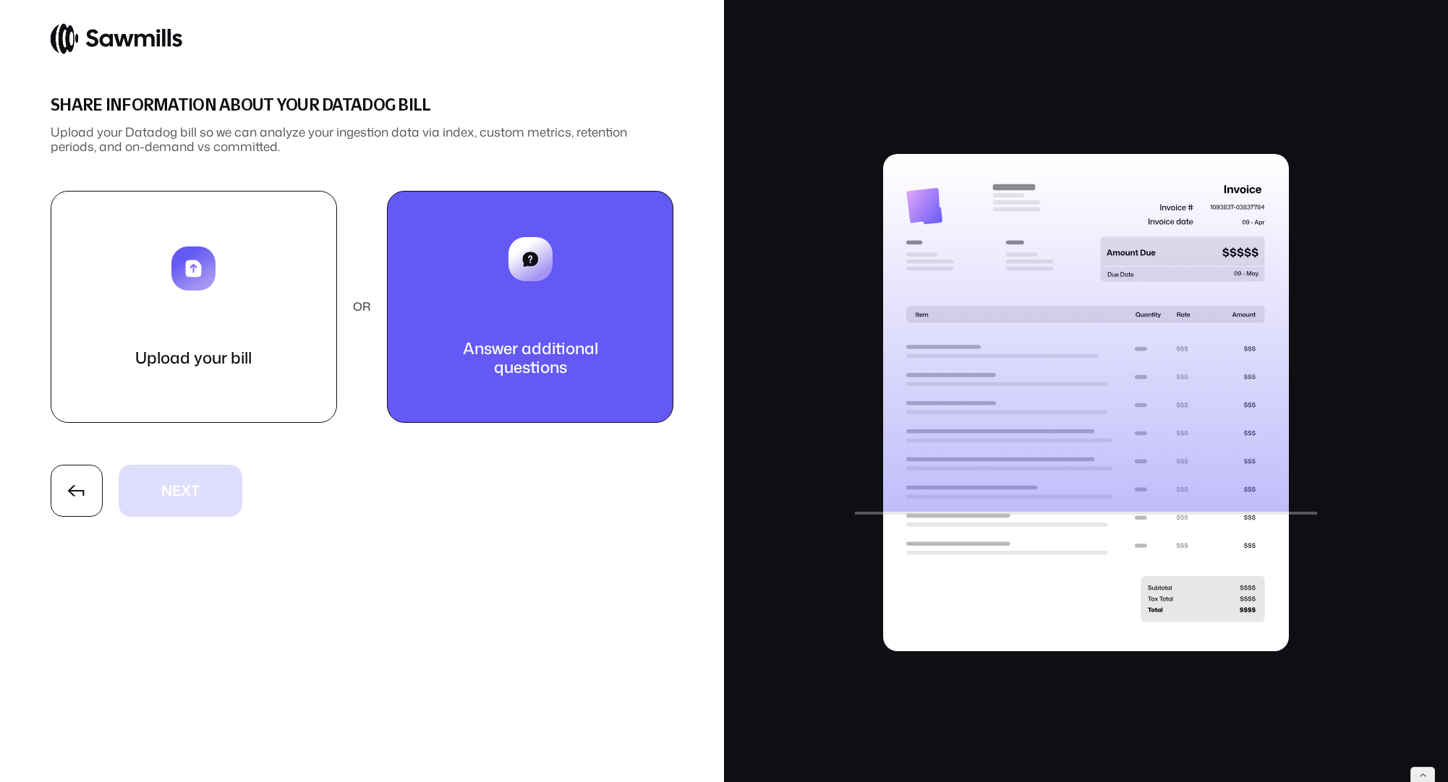
click at [467, 388] on button "Answer additional questions" at bounding box center [530, 307] width 286 height 233
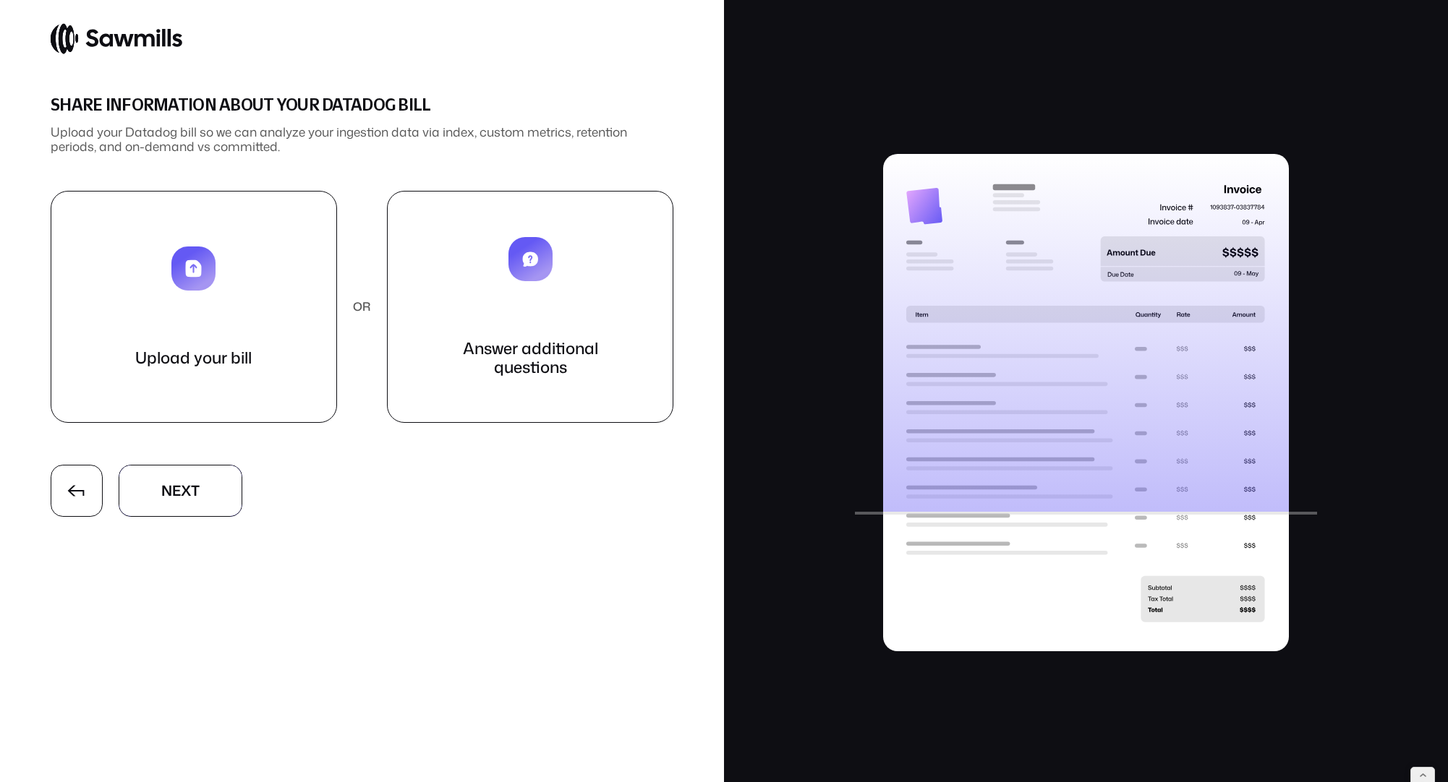
click at [218, 501] on button "N N e e x x t t" at bounding box center [181, 490] width 124 height 51
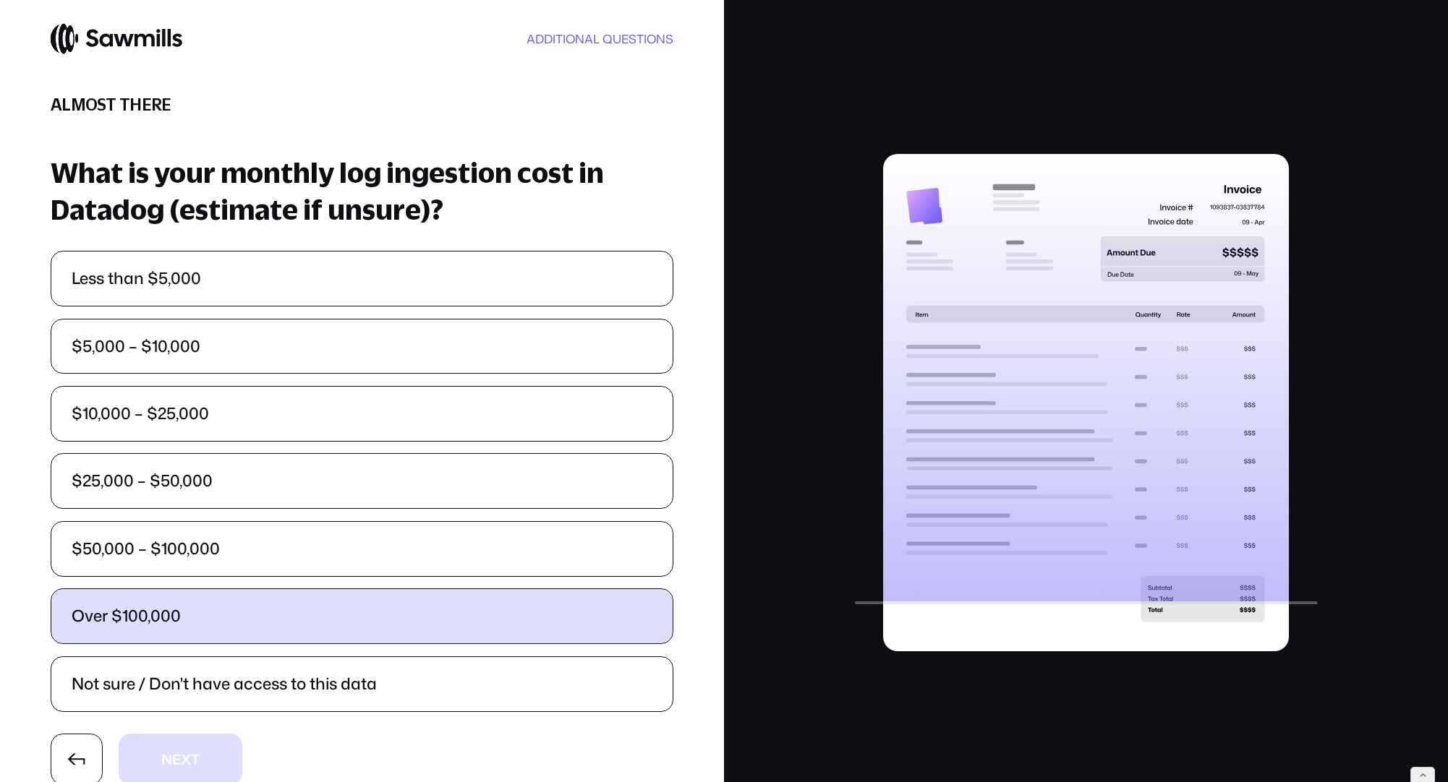
click at [319, 600] on label "Over $100,000" at bounding box center [361, 616] width 621 height 54
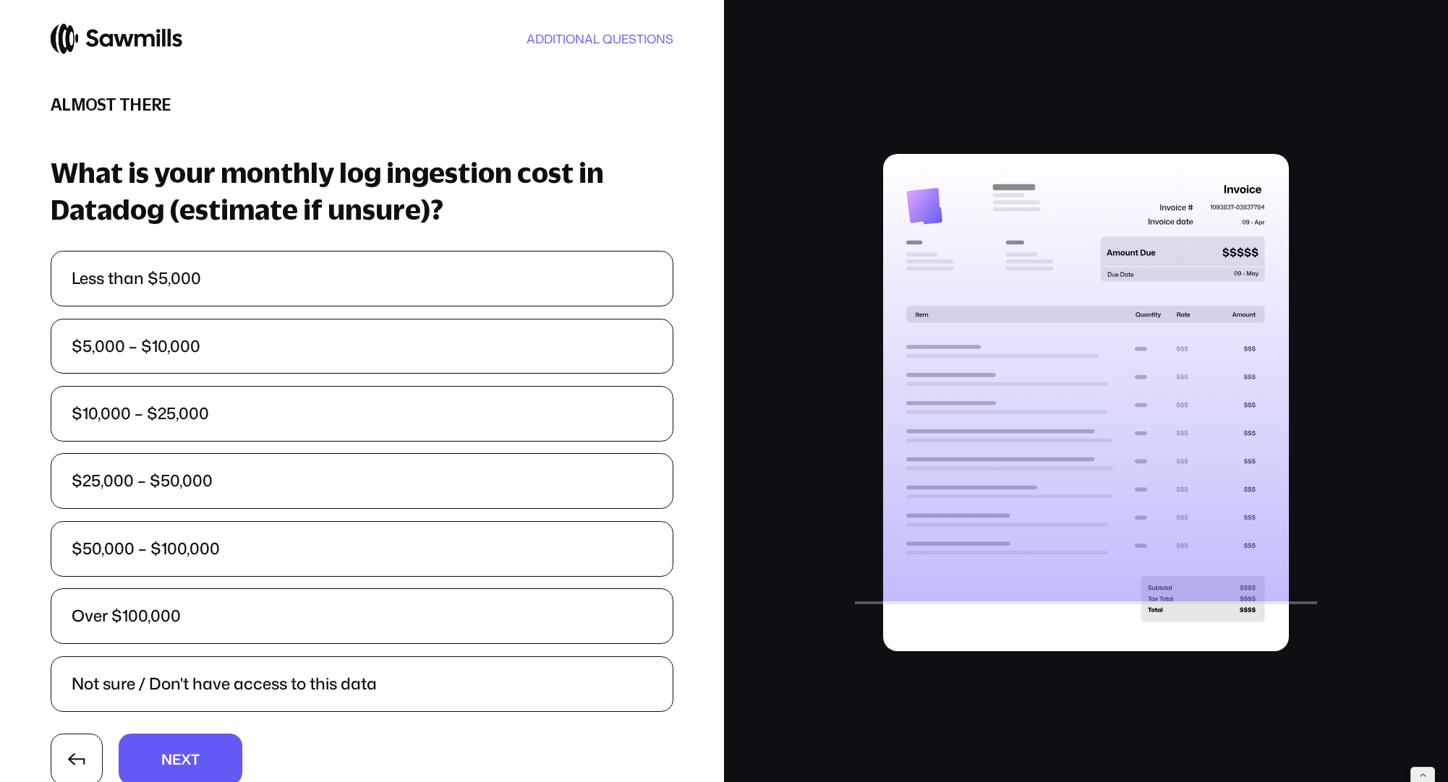
scroll to position [32, 0]
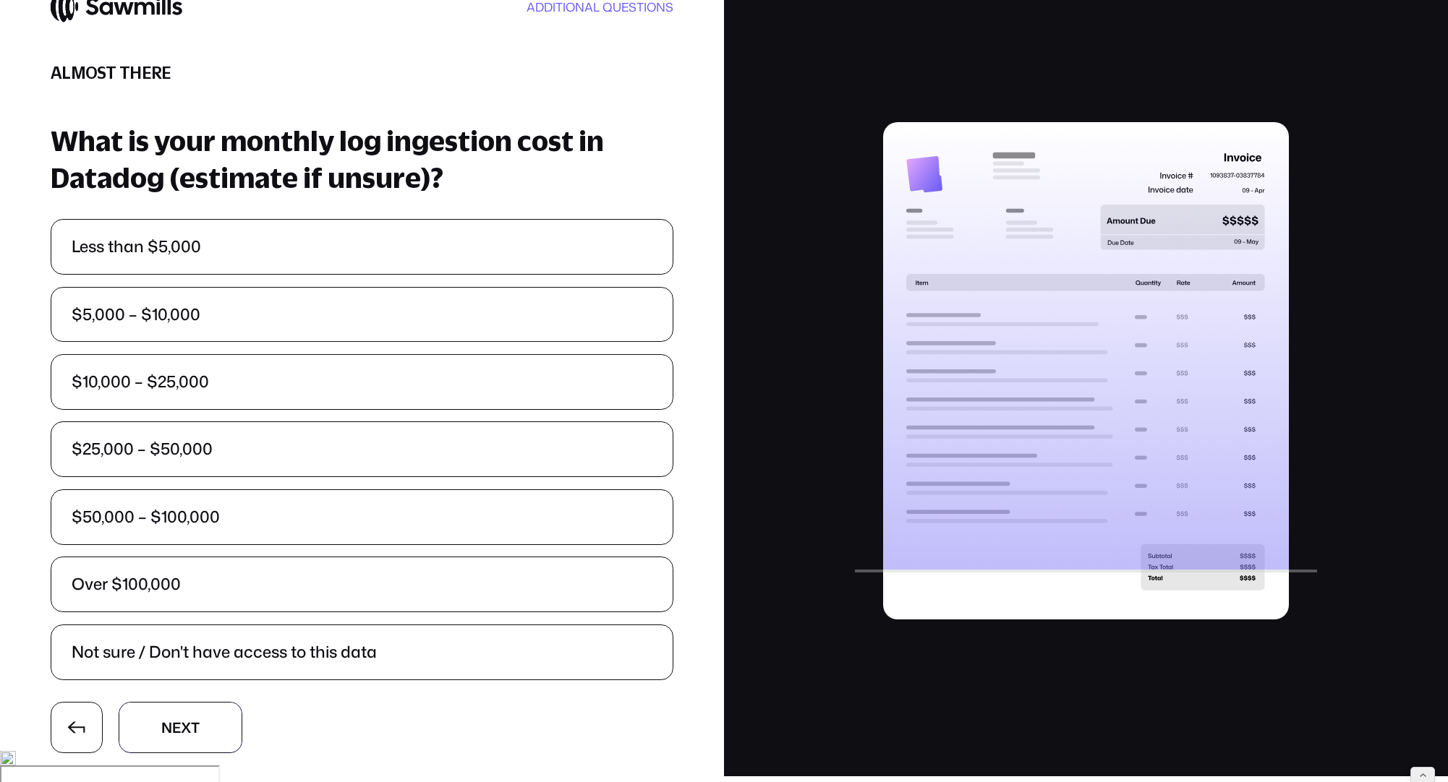
click at [214, 709] on button "N N e e x x t t" at bounding box center [181, 727] width 124 height 51
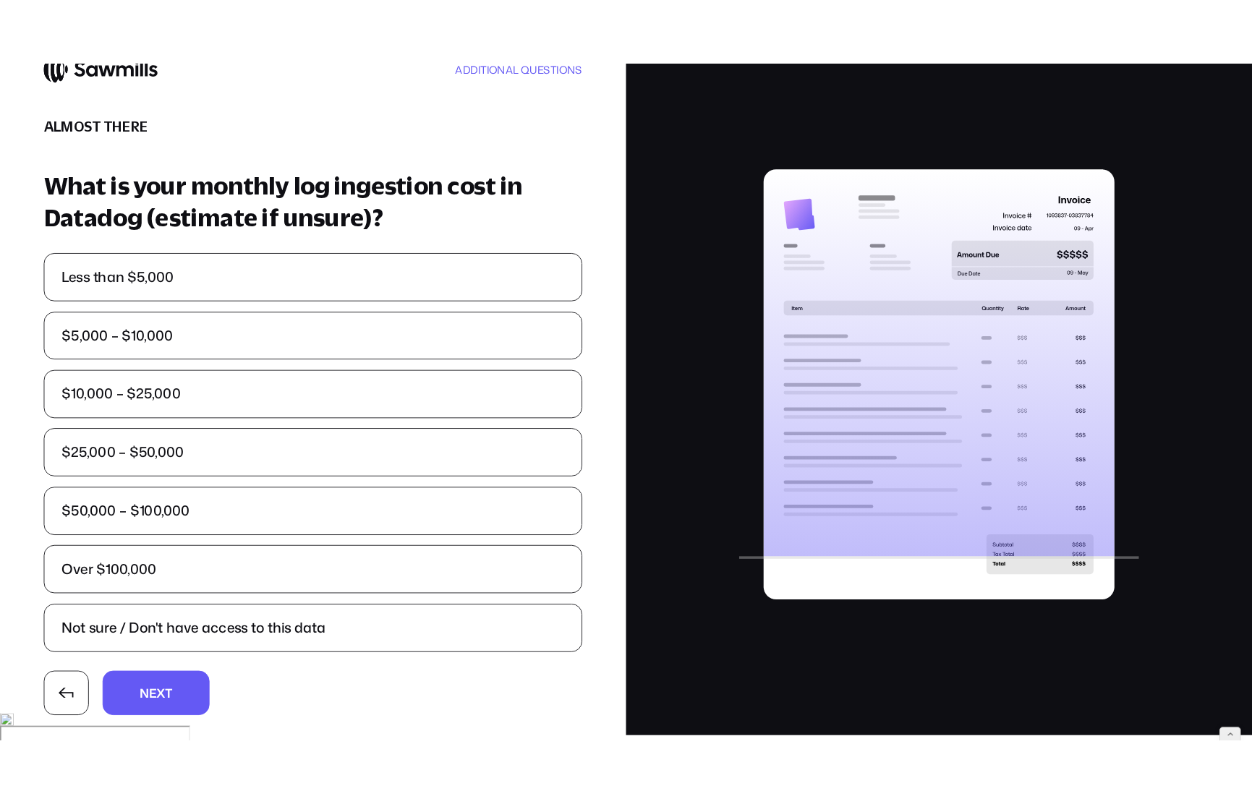
scroll to position [0, 0]
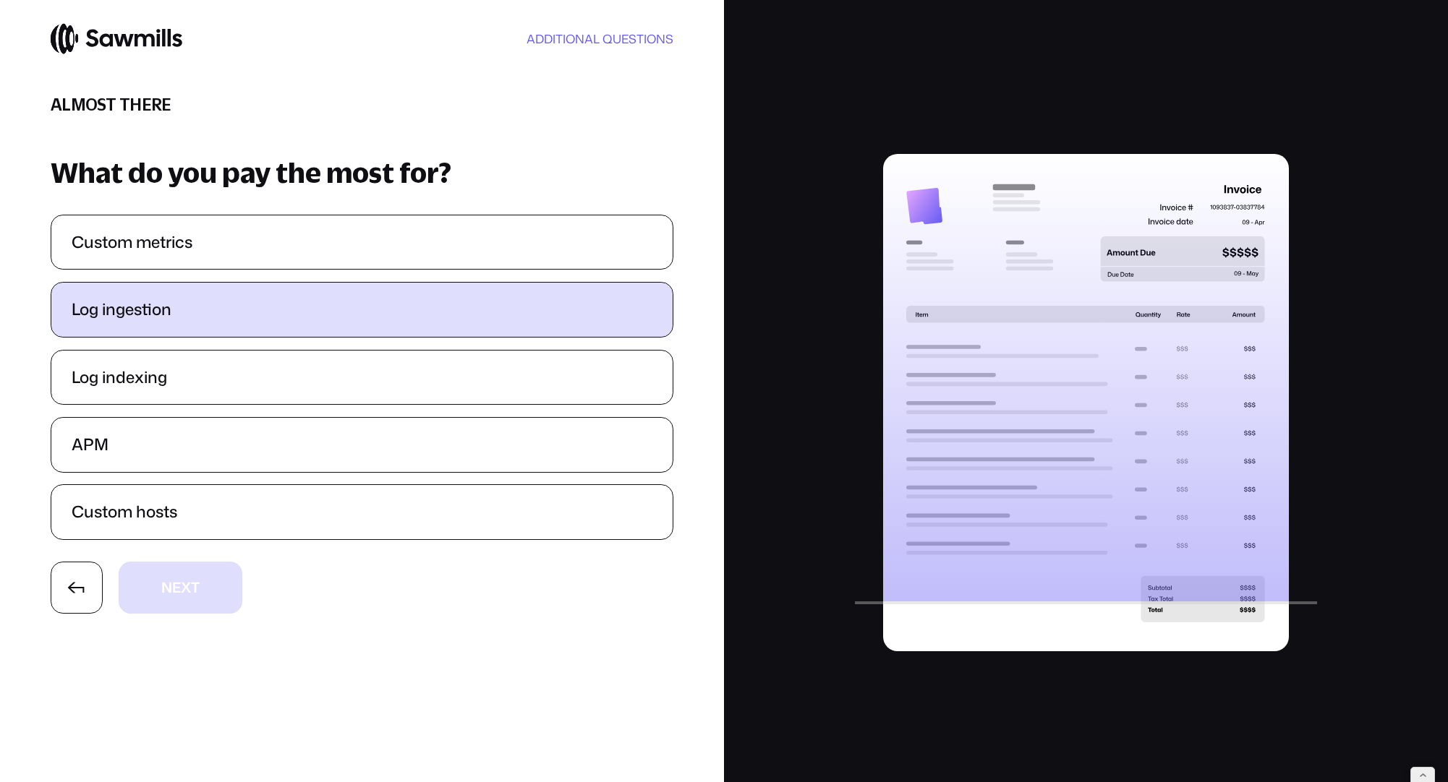
click at [286, 325] on label "Log ingestion" at bounding box center [361, 310] width 621 height 54
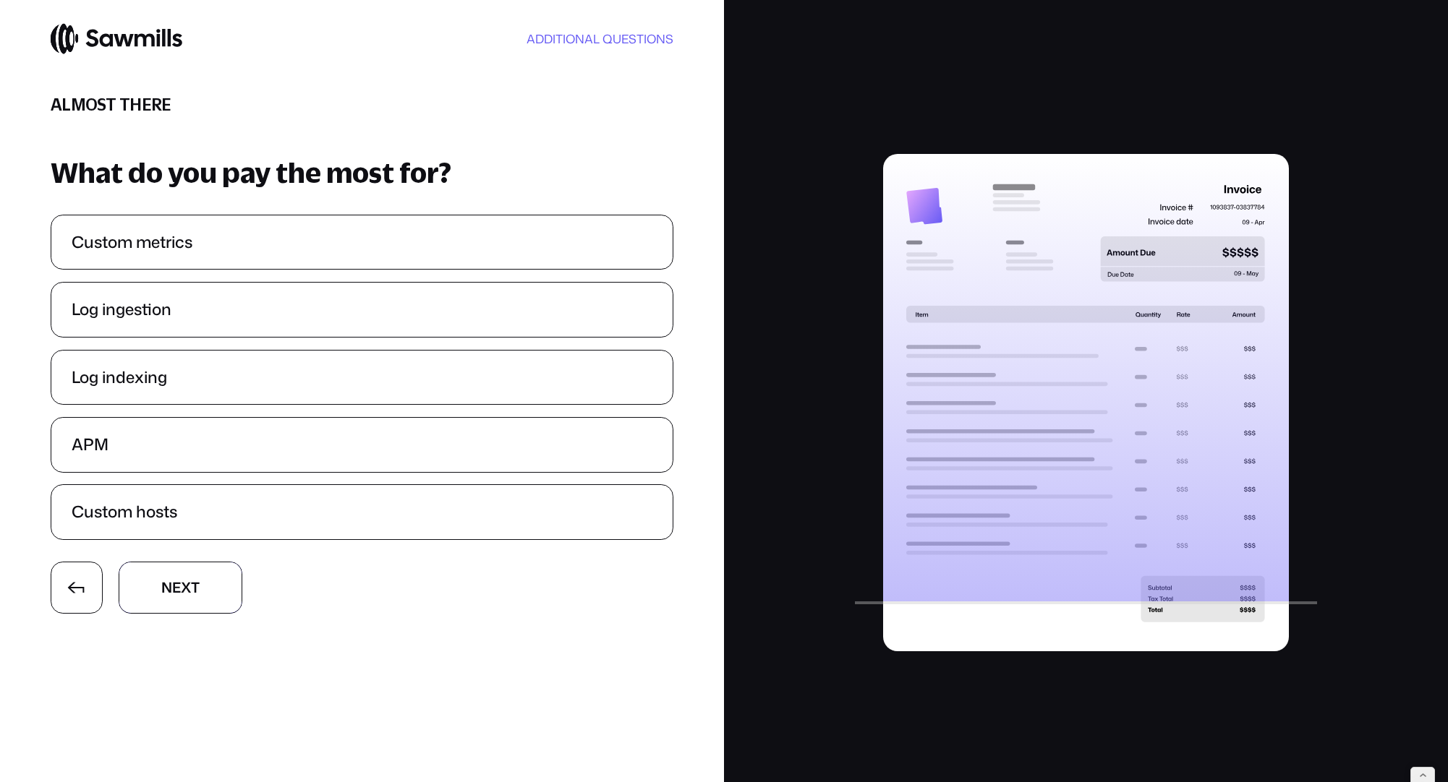
click at [226, 606] on button "N N e e x x t t" at bounding box center [181, 587] width 124 height 51
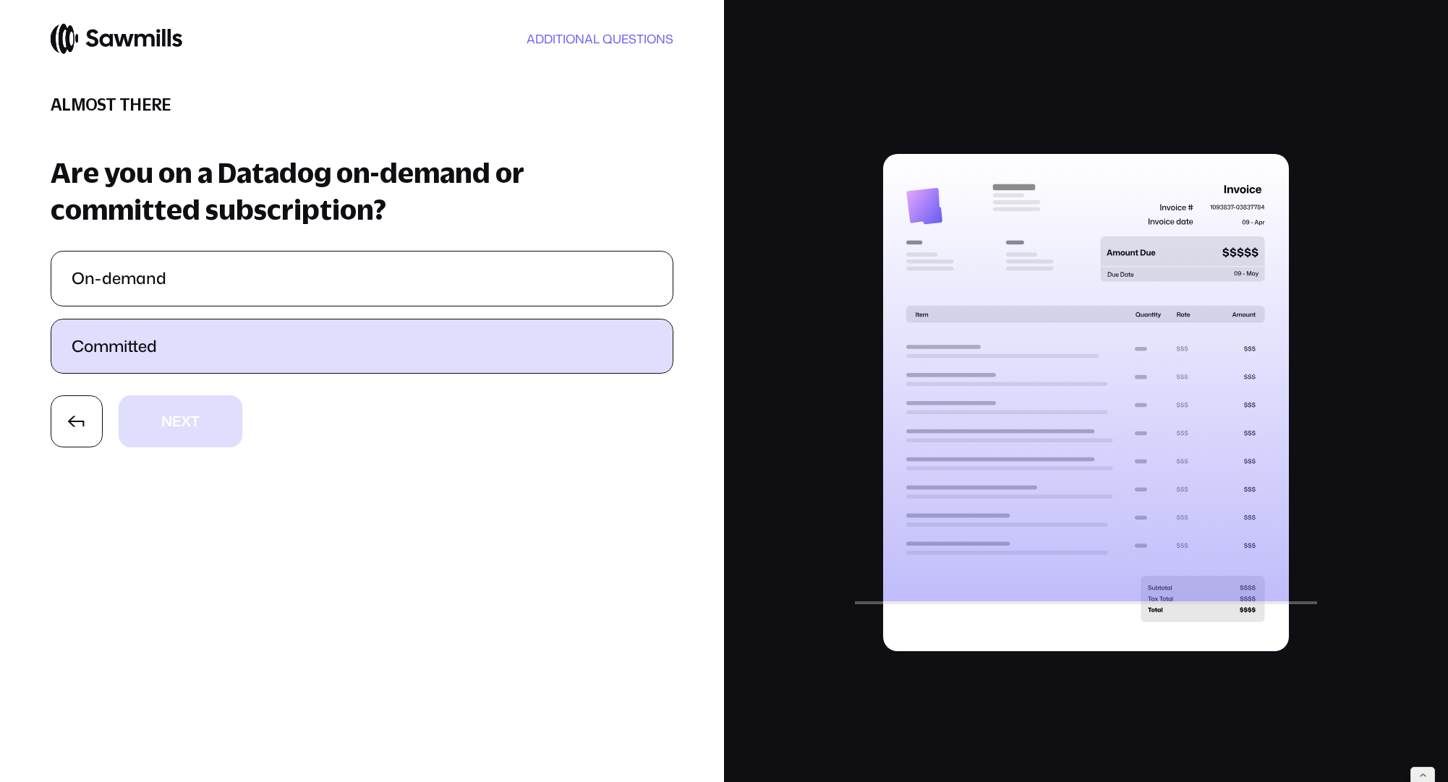
click at [275, 359] on label "Committed" at bounding box center [361, 347] width 621 height 54
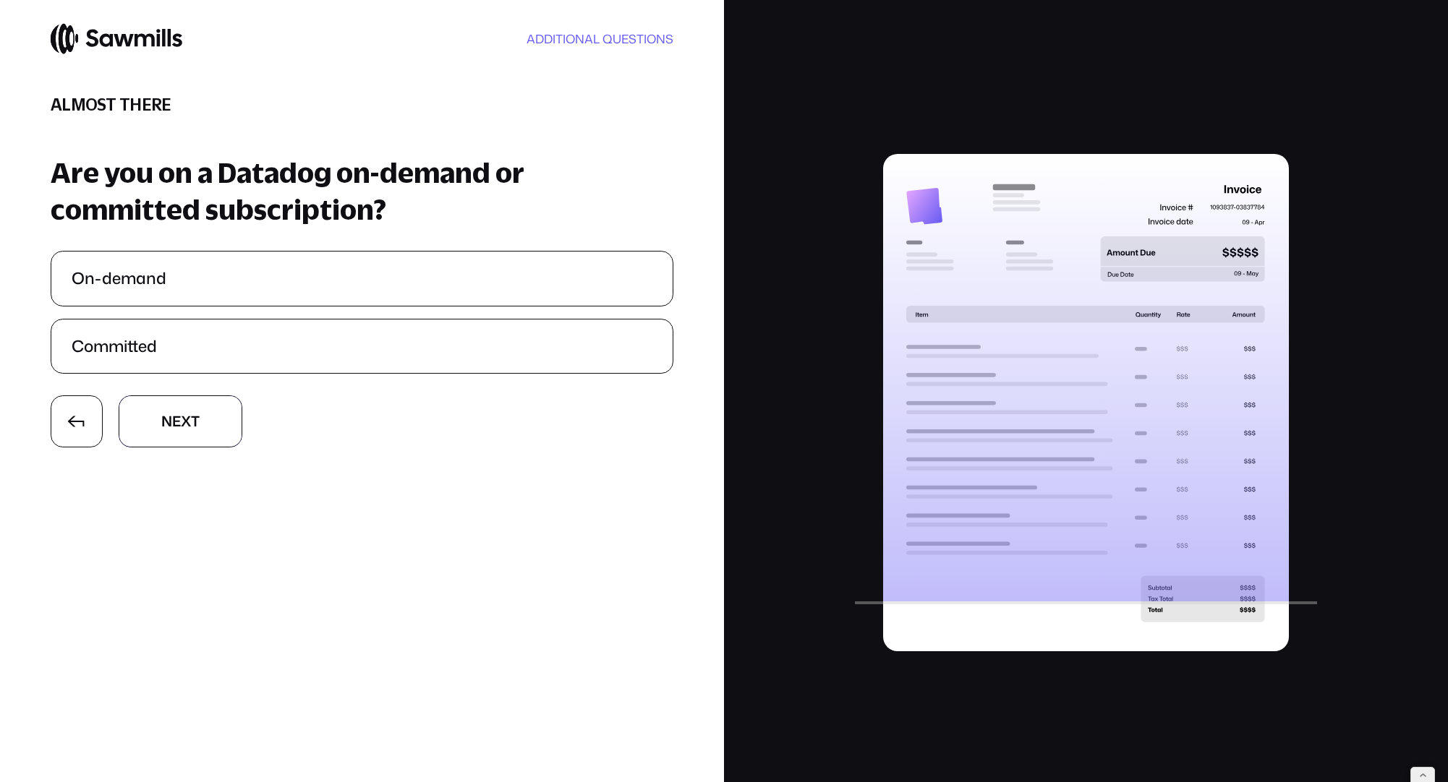
click at [221, 432] on button "N N e e x x t t" at bounding box center [181, 421] width 124 height 51
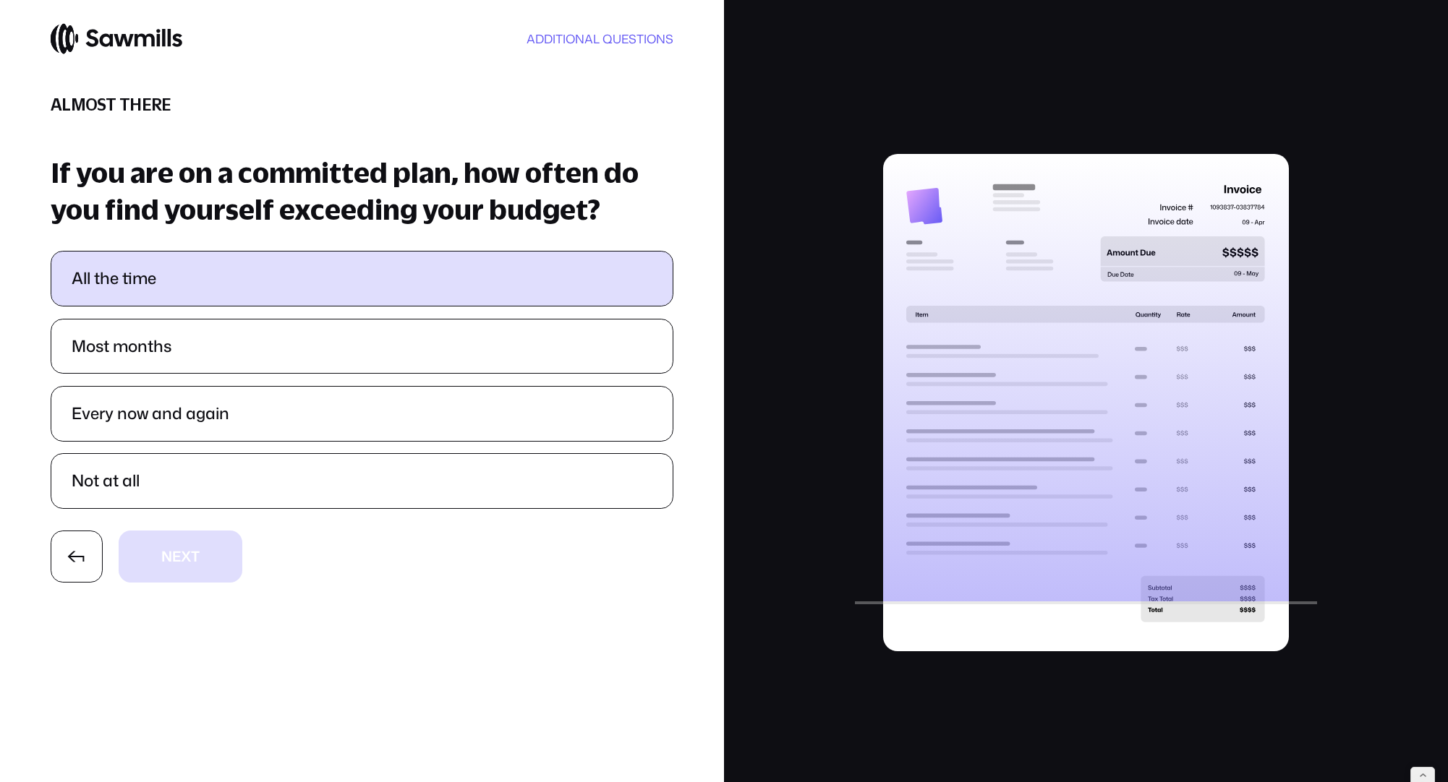
click at [255, 287] on label "All the time" at bounding box center [361, 279] width 621 height 54
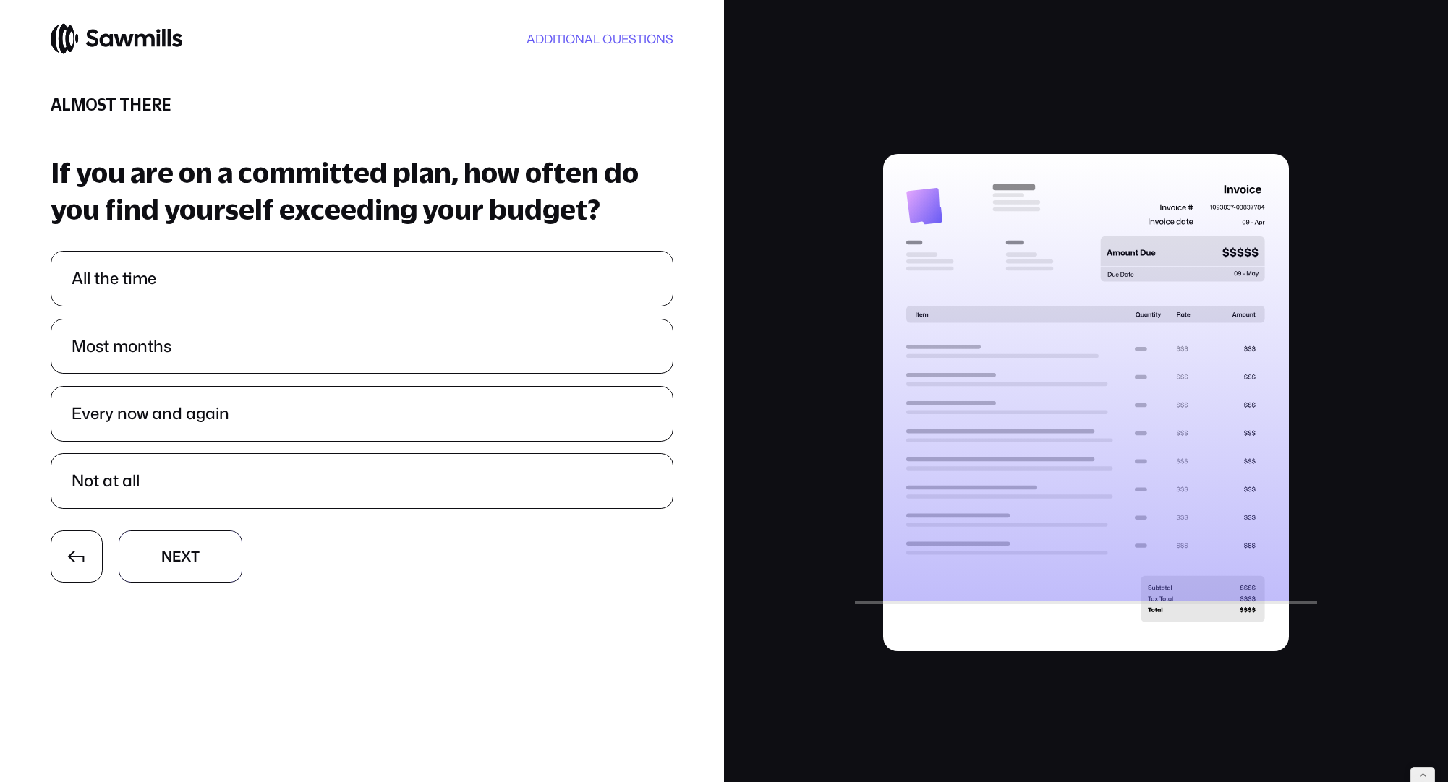
click at [236, 558] on button "N N e e x x t t" at bounding box center [181, 556] width 124 height 51
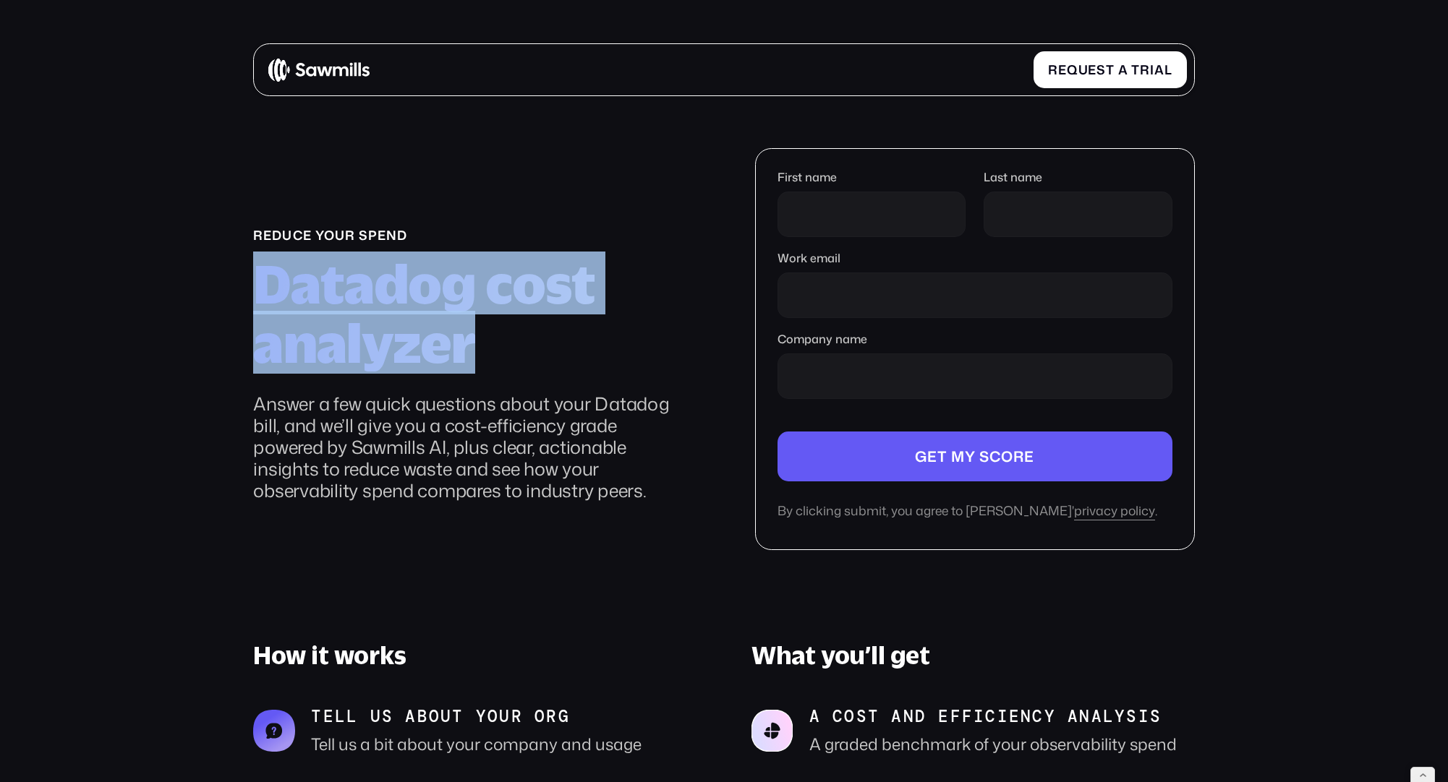
drag, startPoint x: 255, startPoint y: 286, endPoint x: 477, endPoint y: 356, distance: 233.3
click at [477, 356] on h2 "Datadog cost analyzer" at bounding box center [467, 313] width 429 height 118
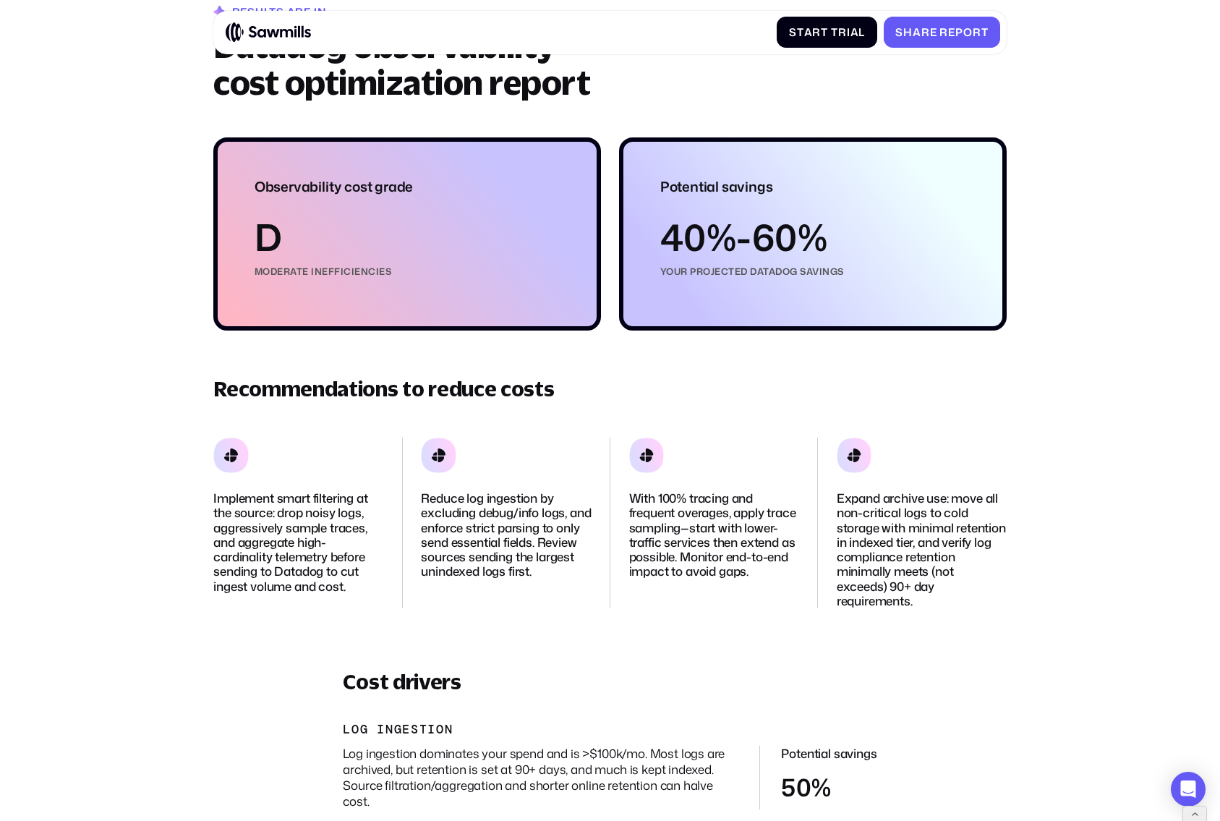
scroll to position [145, 0]
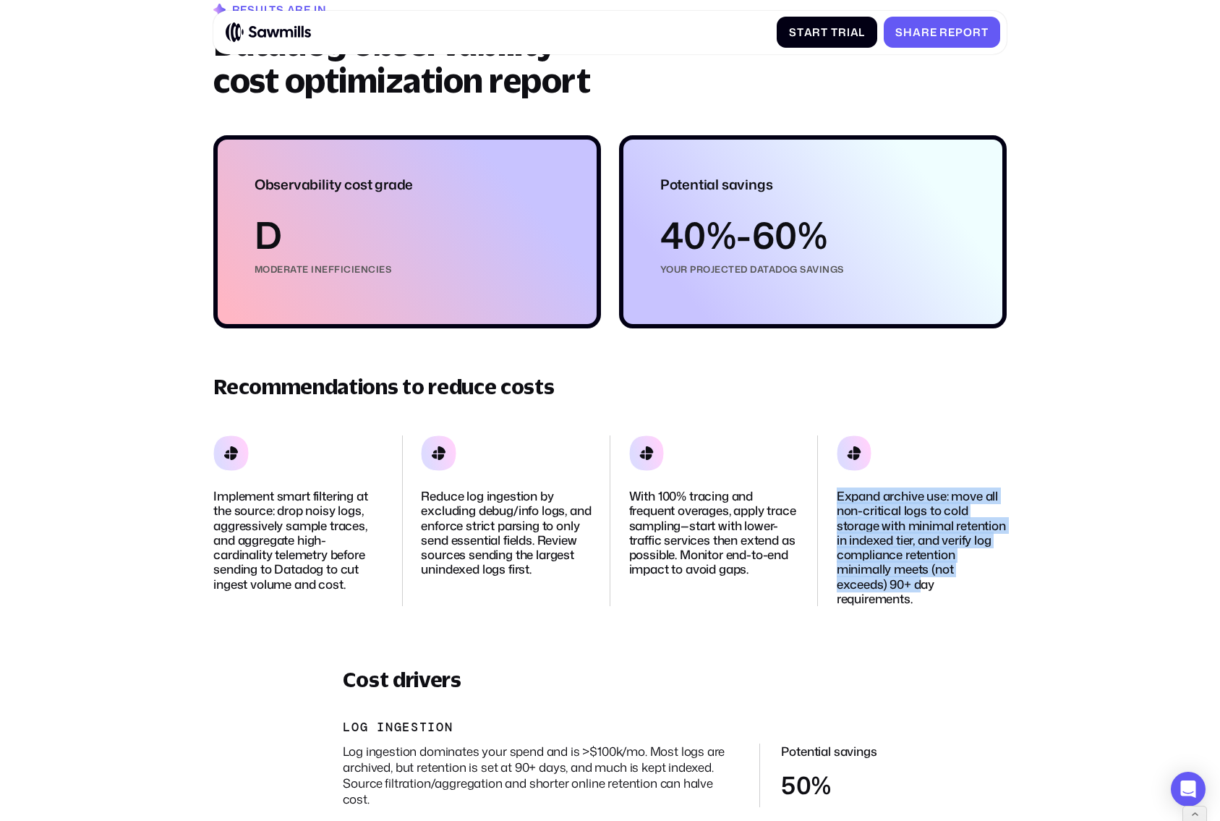
drag, startPoint x: 837, startPoint y: 494, endPoint x: 949, endPoint y: 592, distance: 149.1
click at [949, 592] on p "Expand archive use: move all non-critical logs to cold storage with minimal ret…" at bounding box center [922, 547] width 170 height 117
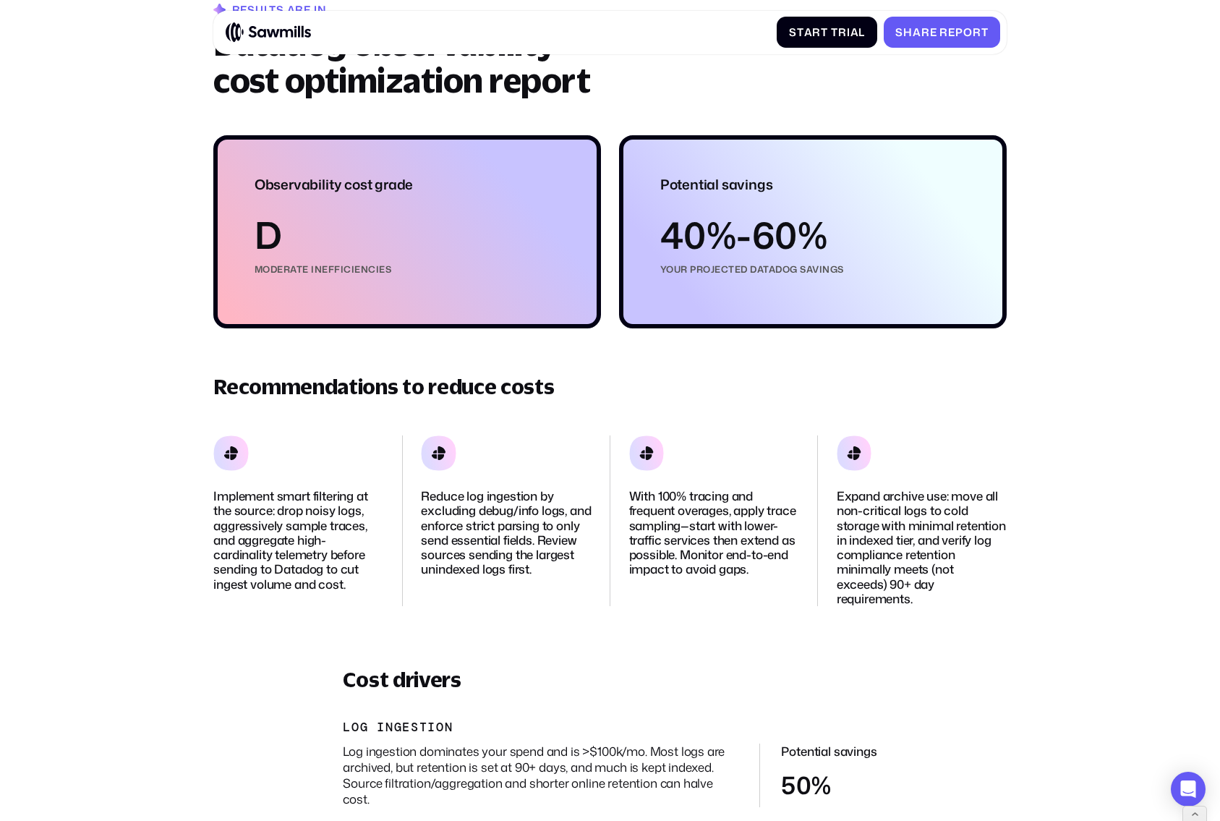
click at [980, 469] on div "Expand archive use: move all non-critical logs to cold storage with minimal ret…" at bounding box center [922, 520] width 170 height 171
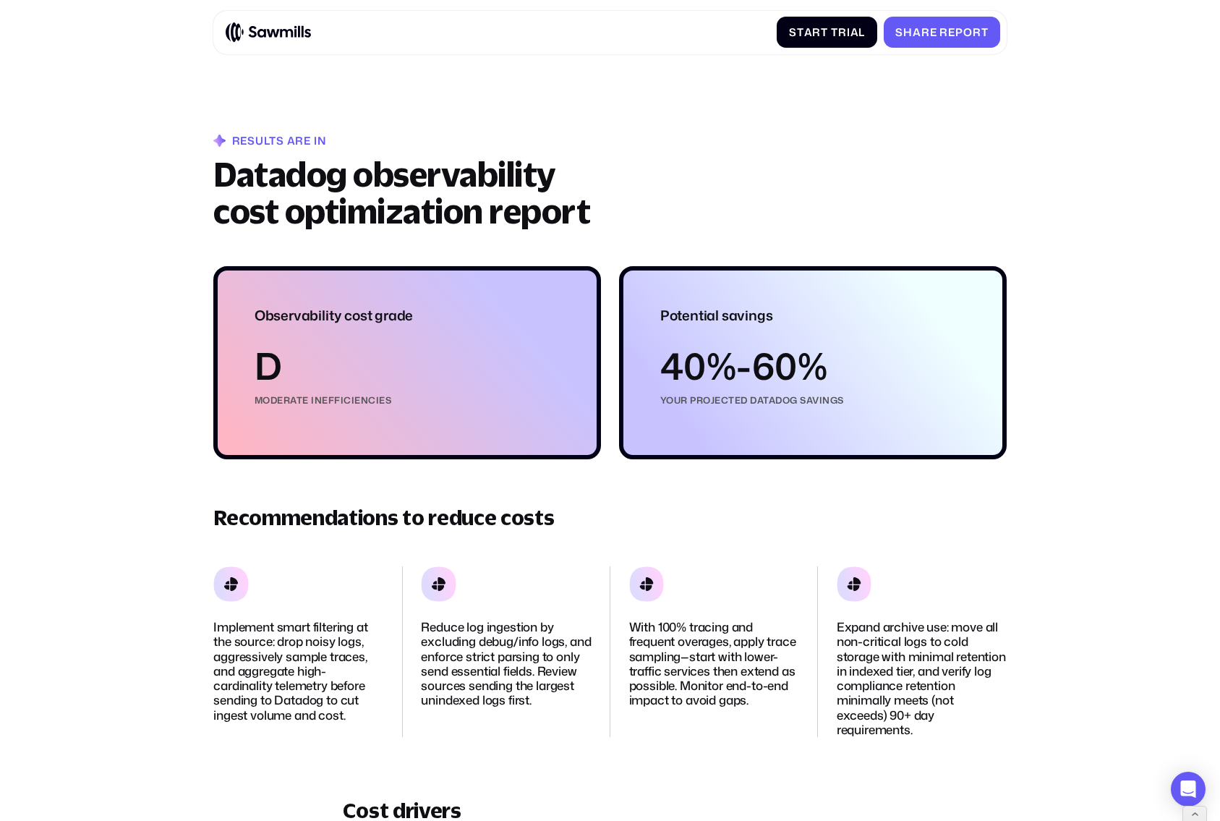
scroll to position [0, 0]
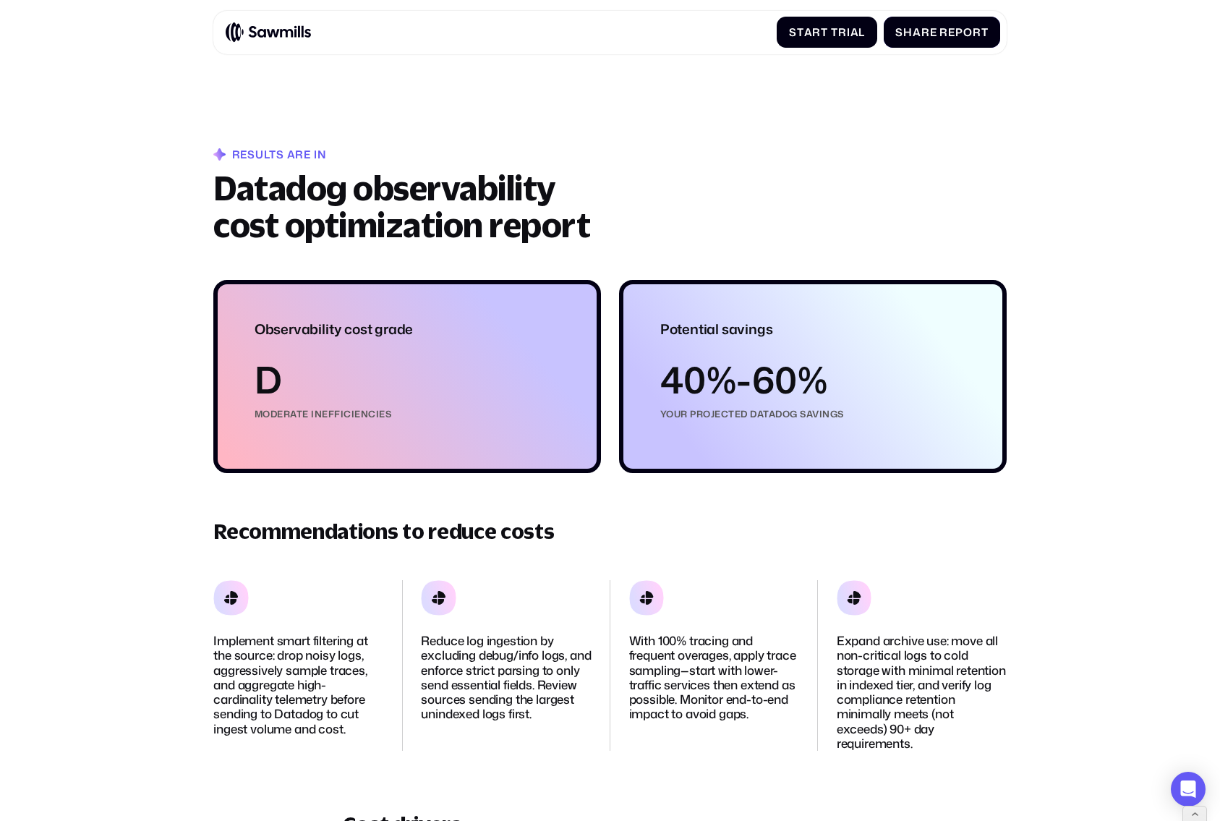
click at [938, 38] on span at bounding box center [938, 32] width 3 height 13
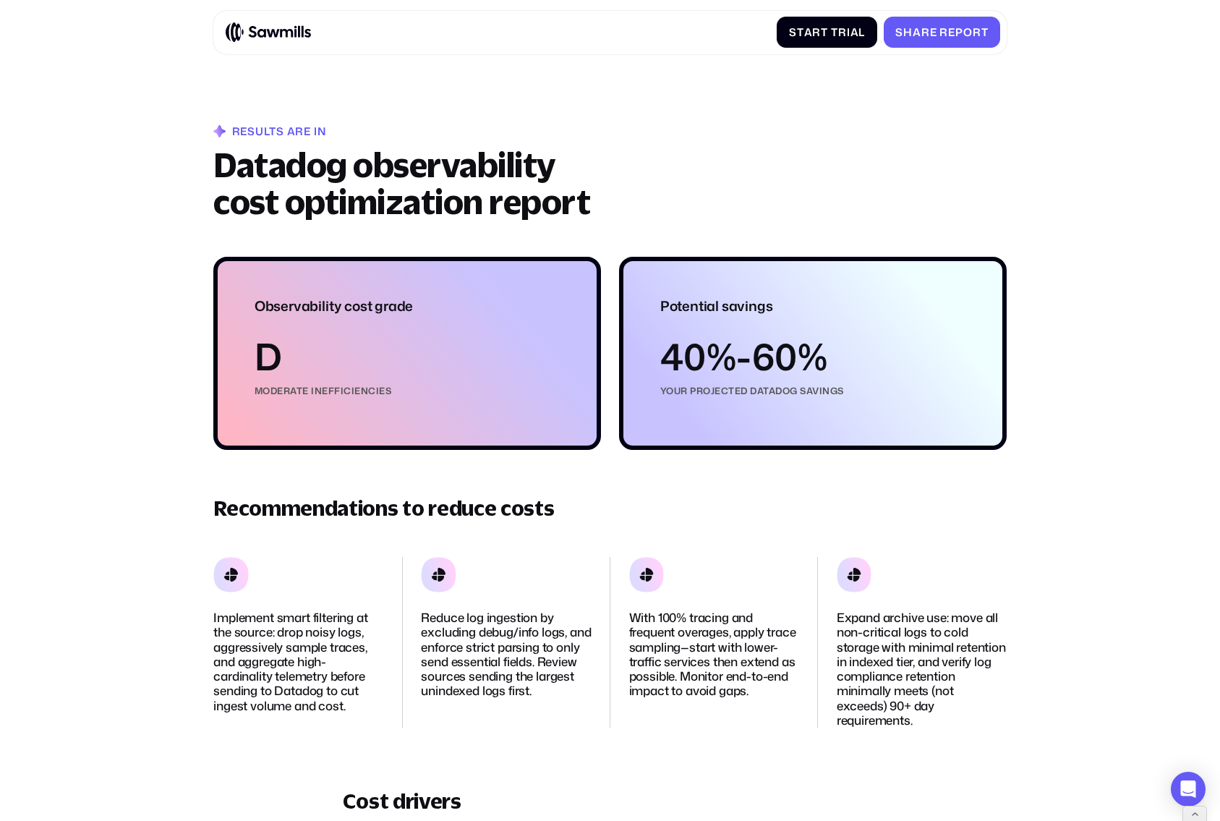
scroll to position [20, 0]
